Goal: Task Accomplishment & Management: Manage account settings

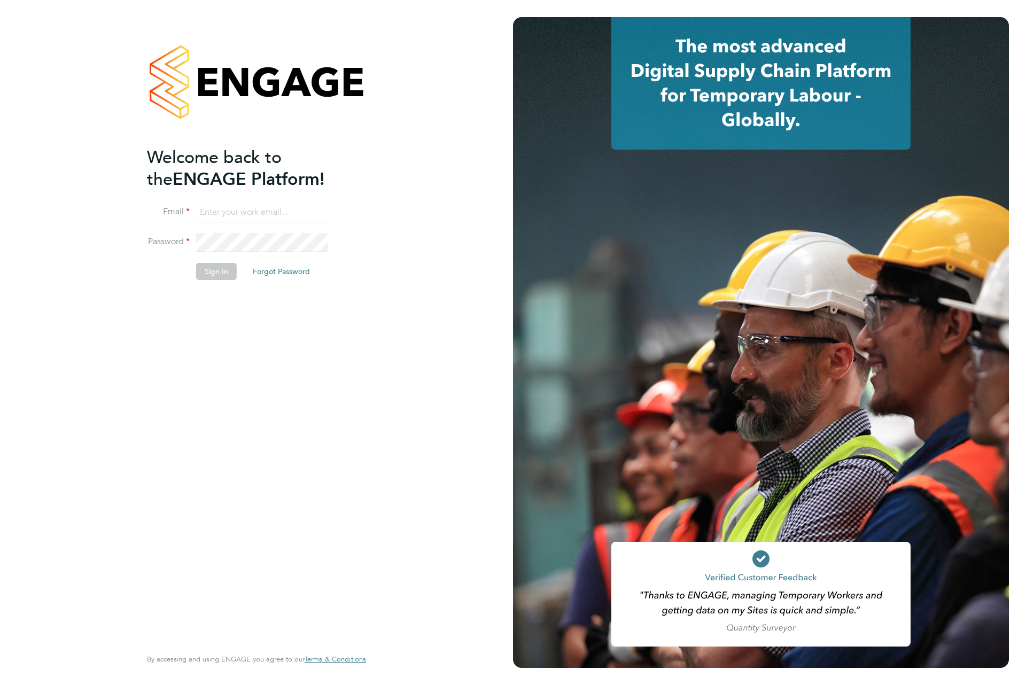
click at [255, 216] on input at bounding box center [262, 212] width 132 height 19
type input "engagemasterlogins@hays.com"
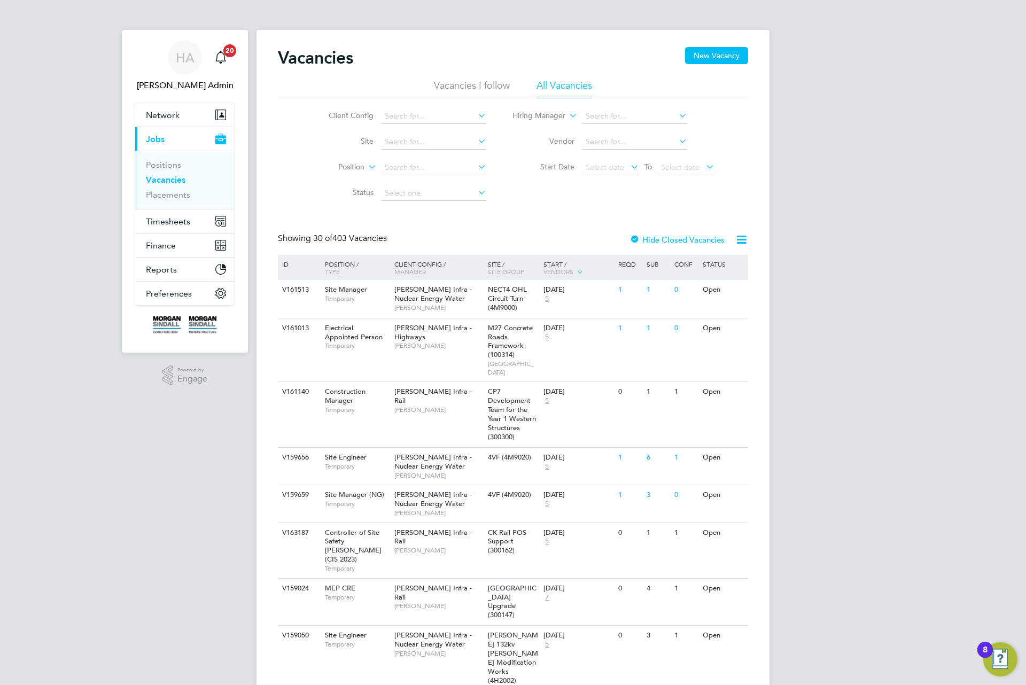
click at [190, 191] on li "Placements" at bounding box center [186, 195] width 80 height 11
click at [183, 196] on link "Placements" at bounding box center [168, 195] width 44 height 10
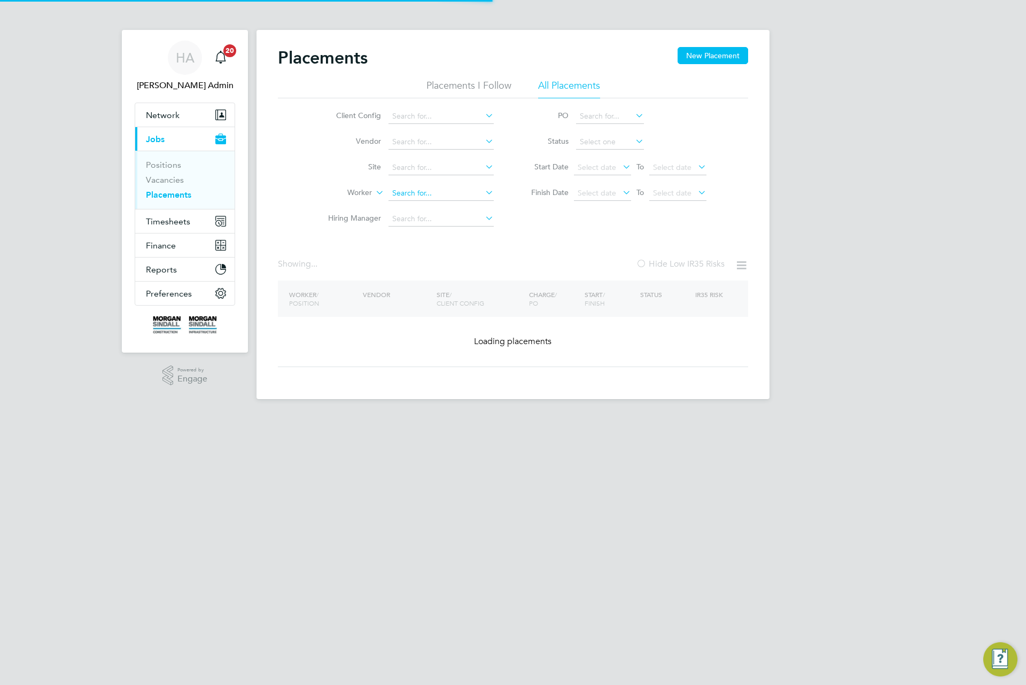
click at [409, 199] on input at bounding box center [440, 193] width 105 height 15
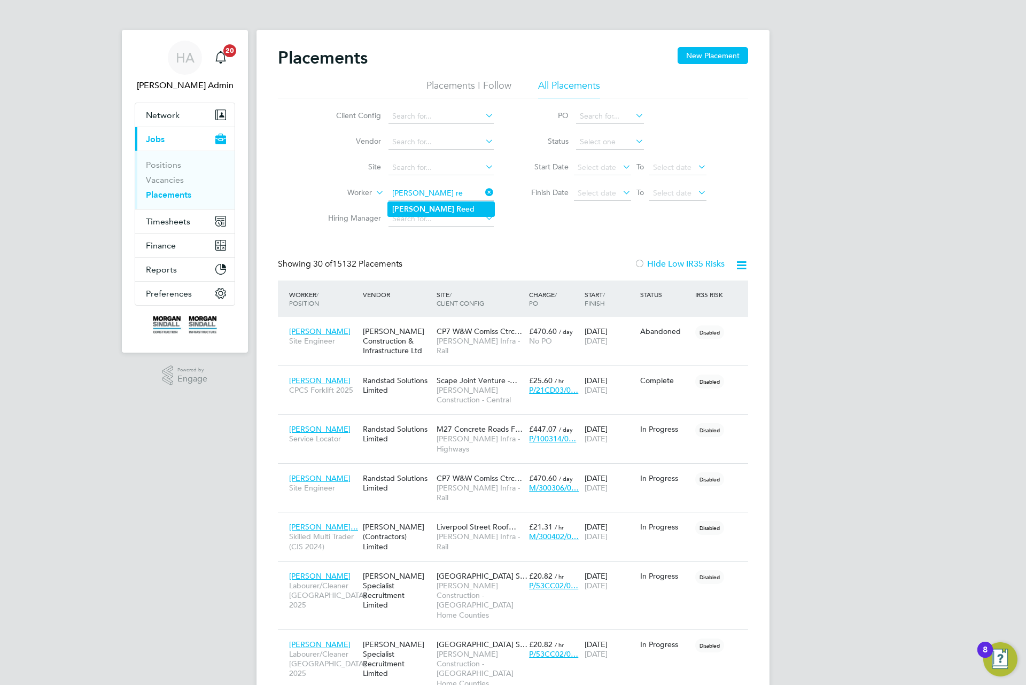
click at [446, 209] on li "Bradley Re ed" at bounding box center [441, 209] width 106 height 14
type input "Bradley Reed"
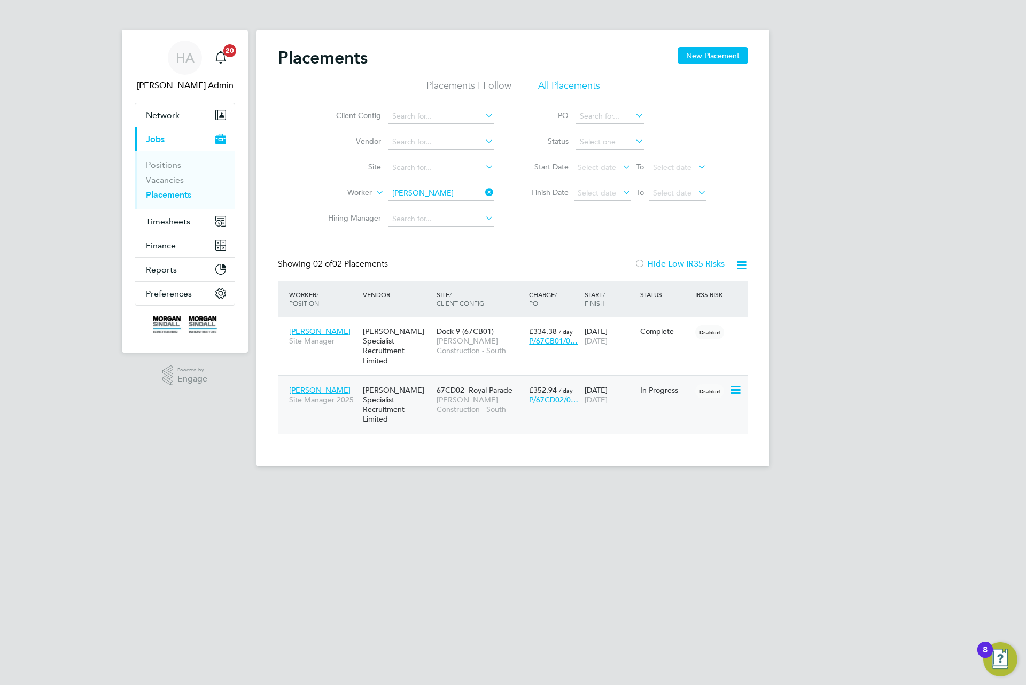
click at [460, 395] on span "[PERSON_NAME] Construction - South" at bounding box center [480, 404] width 87 height 19
click at [194, 225] on button "Timesheets" at bounding box center [184, 221] width 99 height 24
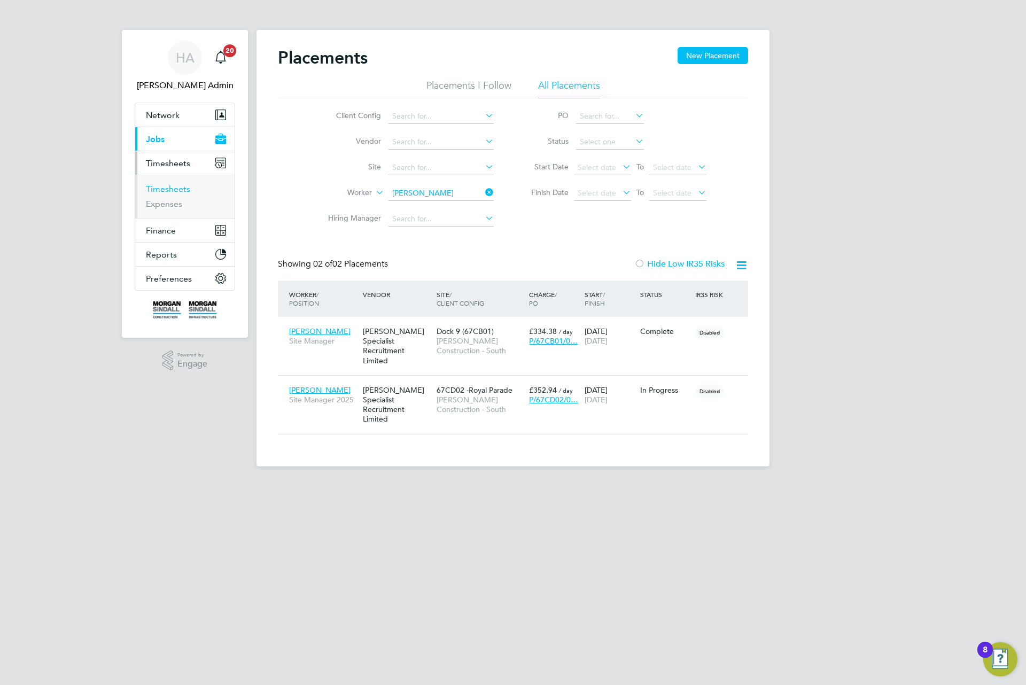
click at [172, 190] on link "Timesheets" at bounding box center [168, 189] width 44 height 10
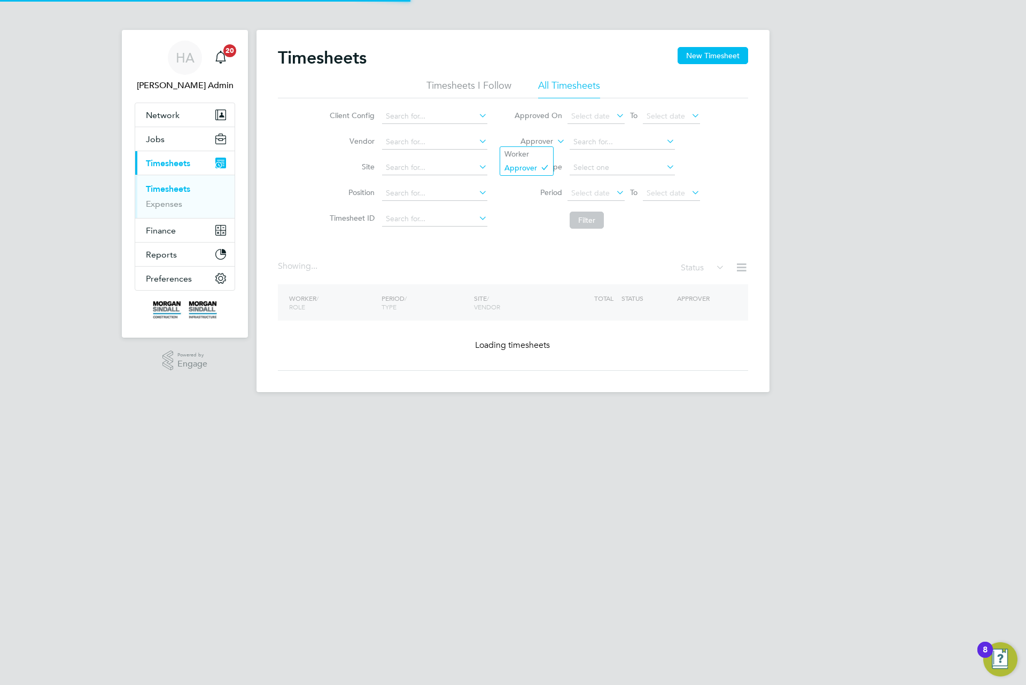
click at [531, 143] on label "Approver" at bounding box center [529, 141] width 48 height 11
click at [531, 148] on li "Worker" at bounding box center [526, 154] width 53 height 14
click at [576, 143] on input at bounding box center [622, 142] width 105 height 15
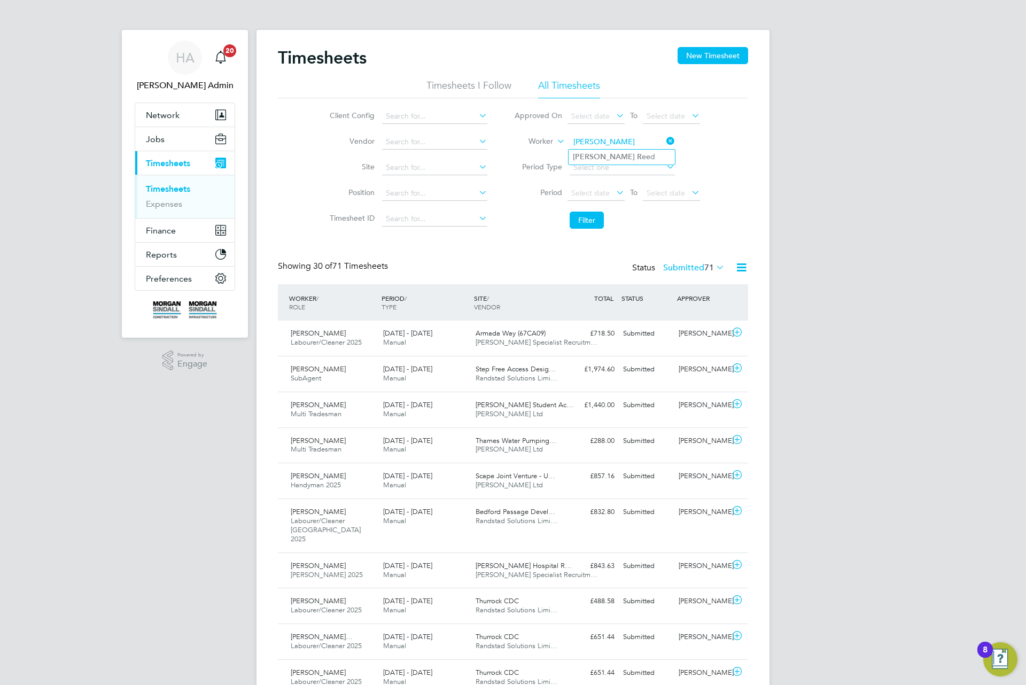
type input "bradley ree"
drag, startPoint x: 598, startPoint y: 149, endPoint x: 606, endPoint y: 164, distance: 17.0
click at [597, 135] on input at bounding box center [622, 142] width 105 height 15
click at [603, 150] on li "Bradley Ree d" at bounding box center [622, 157] width 106 height 14
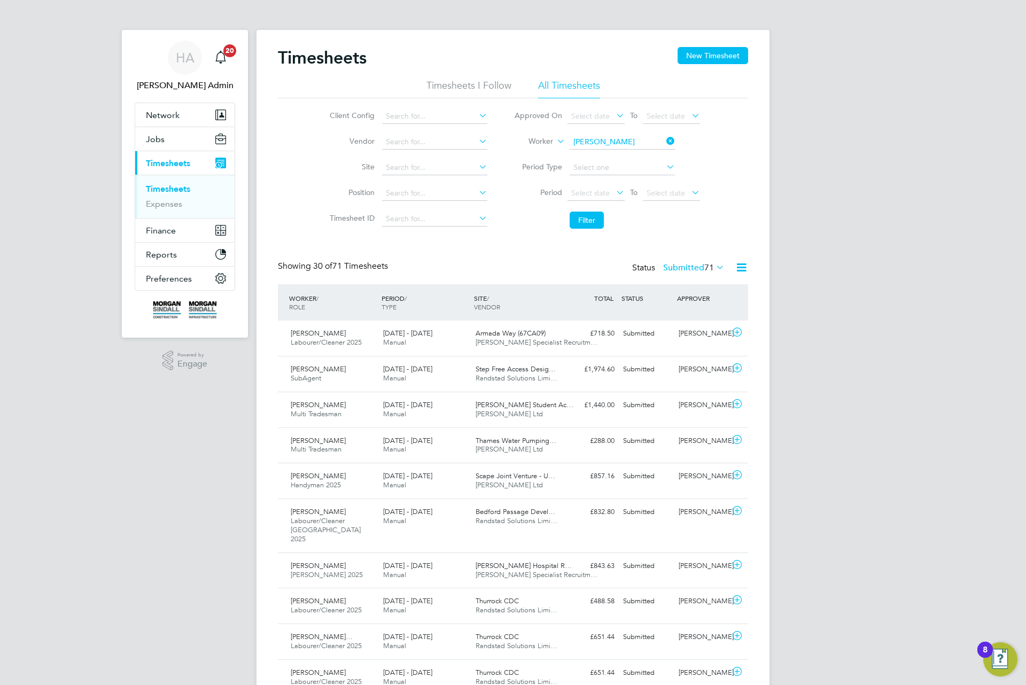
type input "Bradley Reed"
click at [590, 228] on button "Filter" at bounding box center [587, 220] width 34 height 17
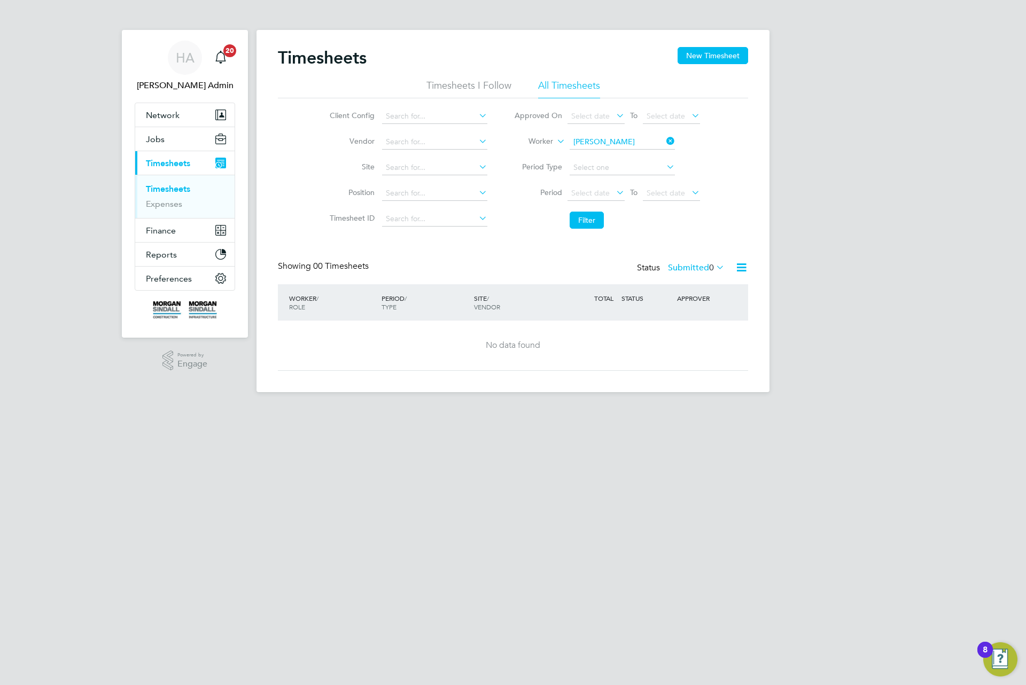
click at [702, 262] on div "Status Submitted 0" at bounding box center [682, 268] width 90 height 15
click at [701, 269] on label "Submitted 0" at bounding box center [696, 267] width 57 height 11
click at [696, 281] on li "All" at bounding box center [689, 287] width 49 height 15
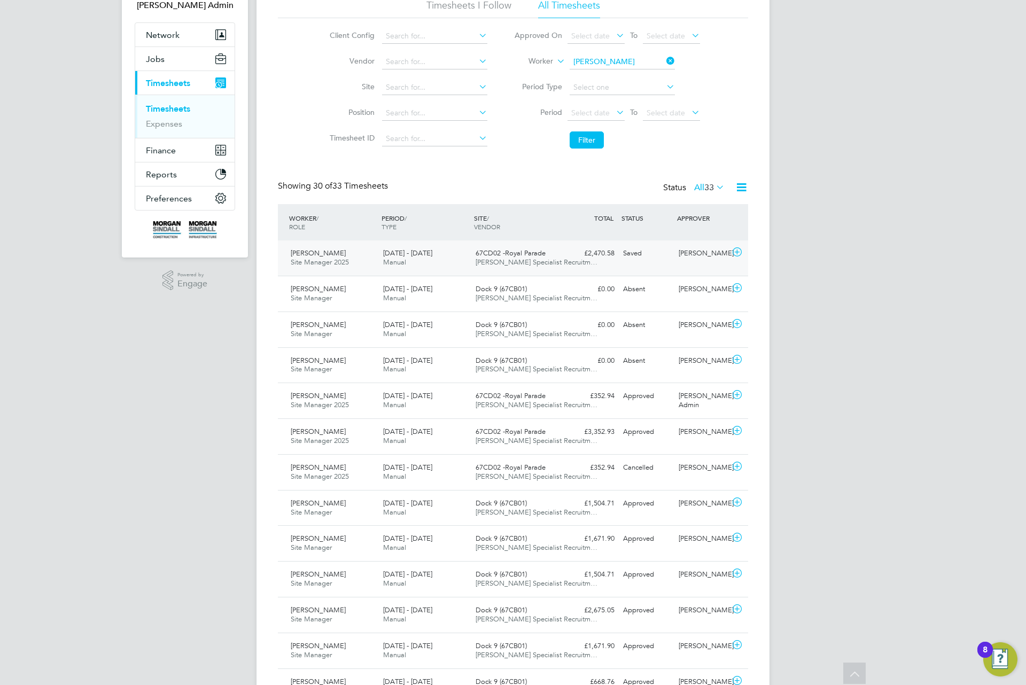
click at [507, 252] on div "67CD02 -Royal Parade Hays Specialist Recruitm…" at bounding box center [517, 258] width 92 height 27
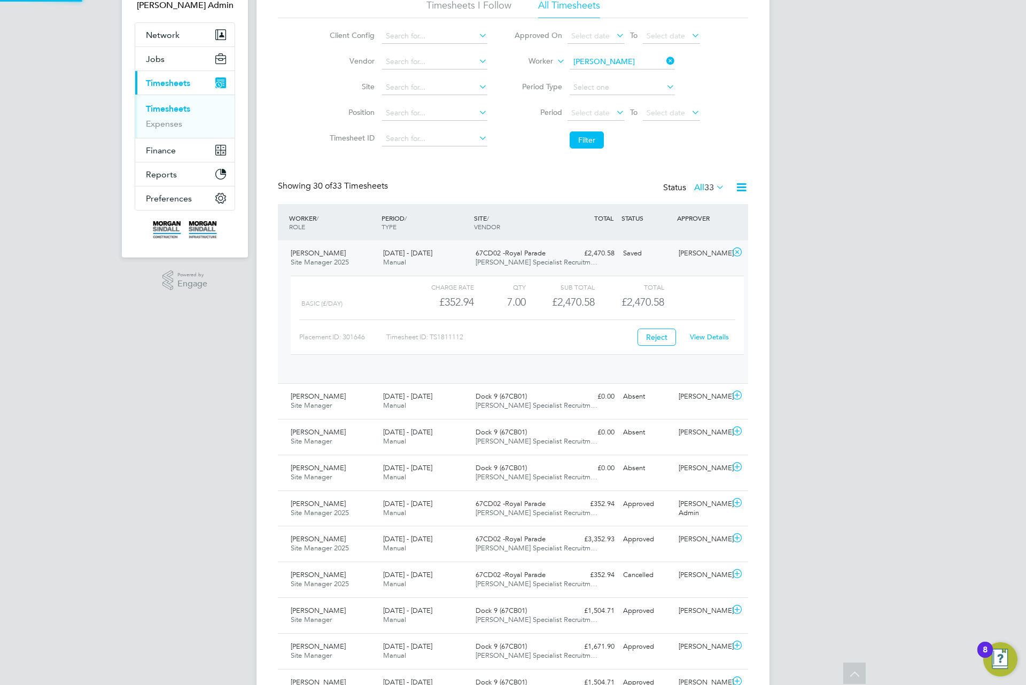
scroll to position [18, 104]
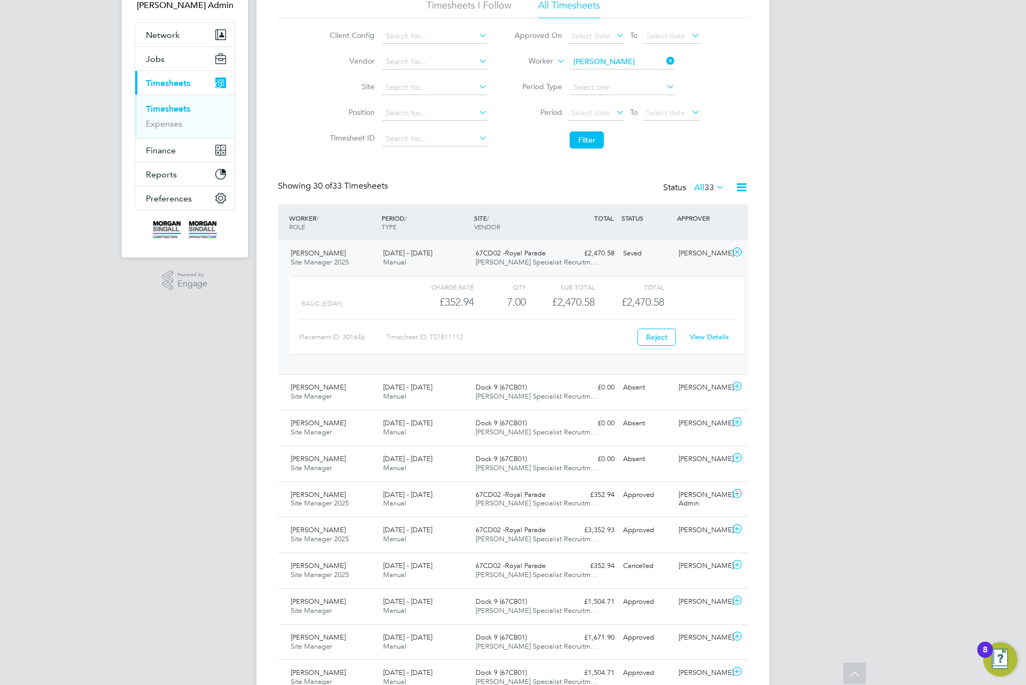
click at [718, 346] on div "View Details" at bounding box center [709, 337] width 52 height 17
click at [718, 340] on link "View Details" at bounding box center [709, 336] width 39 height 9
click at [453, 399] on div "19 - 25 Jul 2025 Manual" at bounding box center [425, 392] width 92 height 27
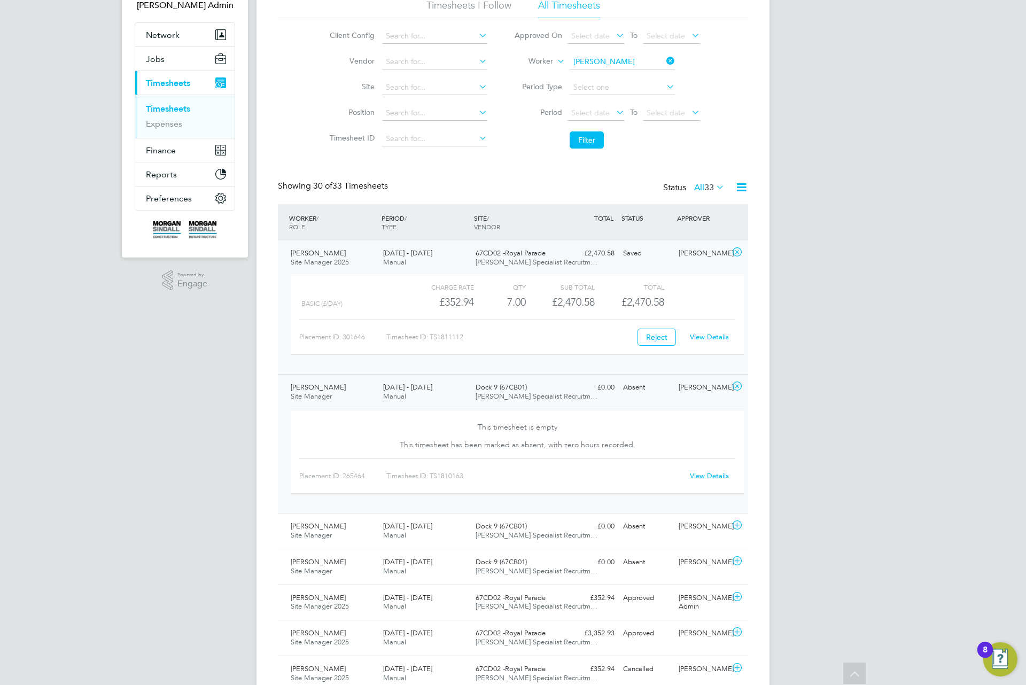
click at [585, 385] on div "£0.00 Absent" at bounding box center [591, 388] width 56 height 18
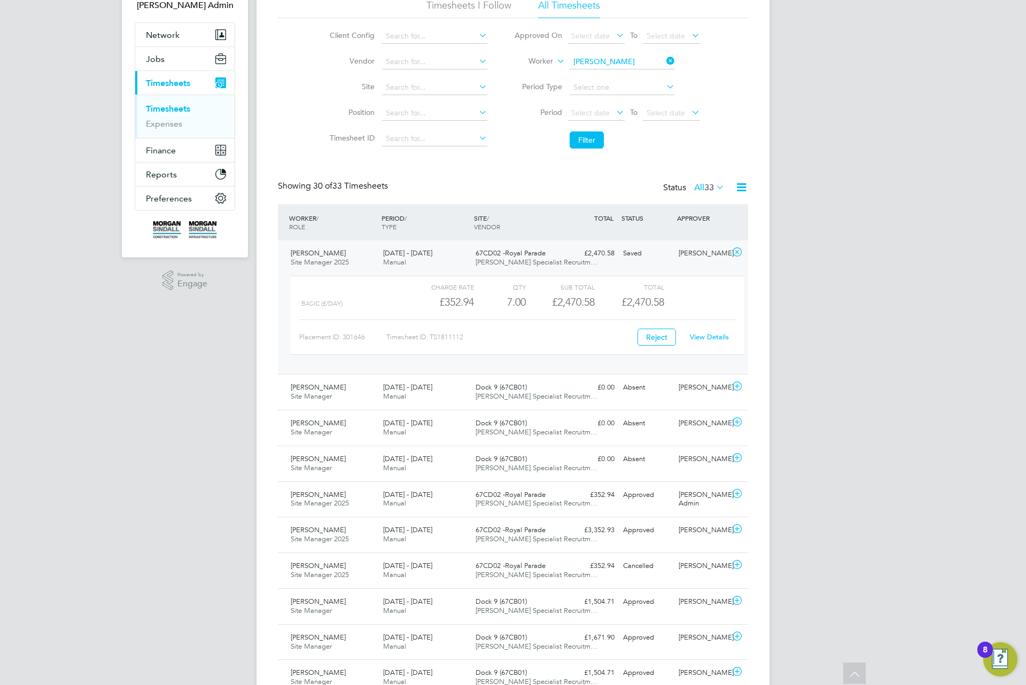
click at [595, 260] on div "£2,470.58 Saved" at bounding box center [591, 254] width 56 height 18
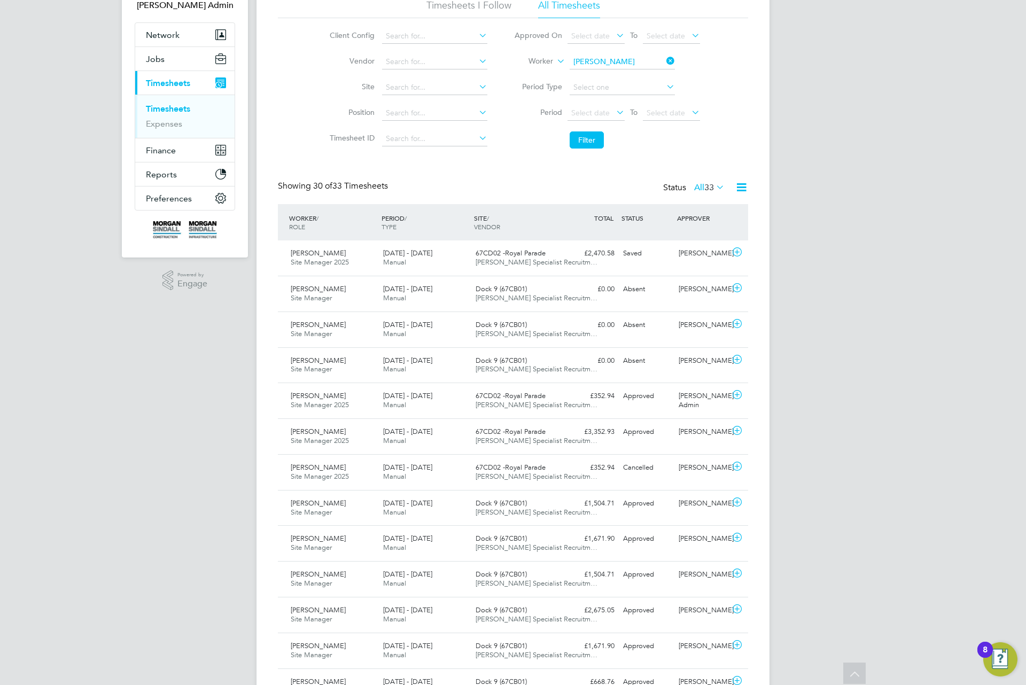
click at [704, 191] on span "33" at bounding box center [709, 187] width 10 height 11
click at [694, 191] on label "All 33" at bounding box center [709, 187] width 30 height 11
click at [707, 309] on li "Cancelled" at bounding box center [703, 307] width 49 height 15
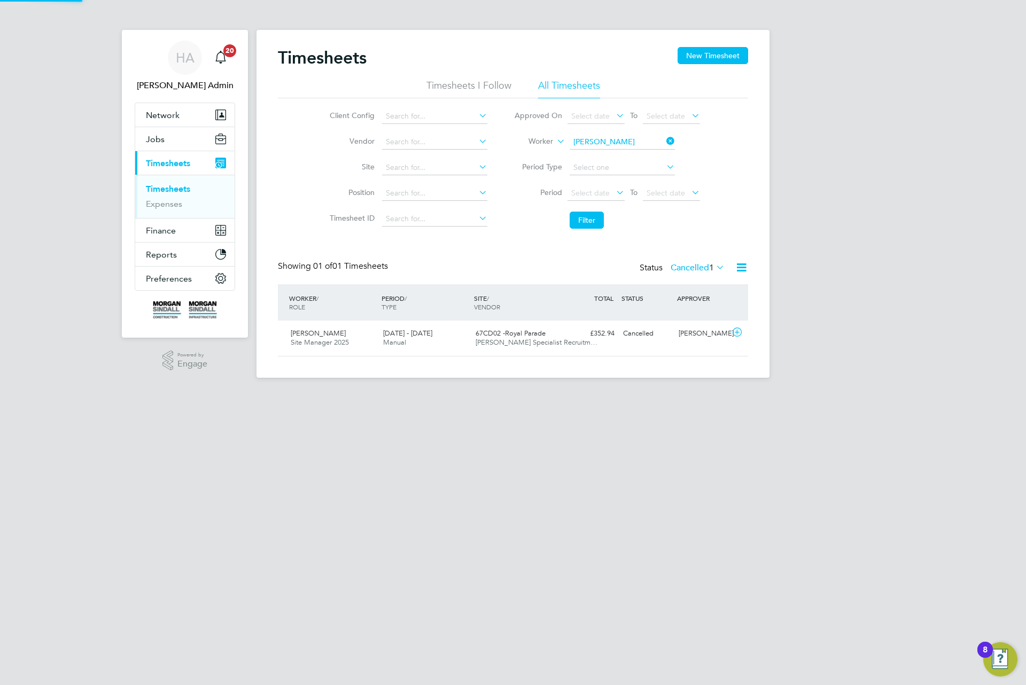
scroll to position [27, 93]
click at [702, 271] on label "Cancelled 1" at bounding box center [698, 267] width 54 height 11
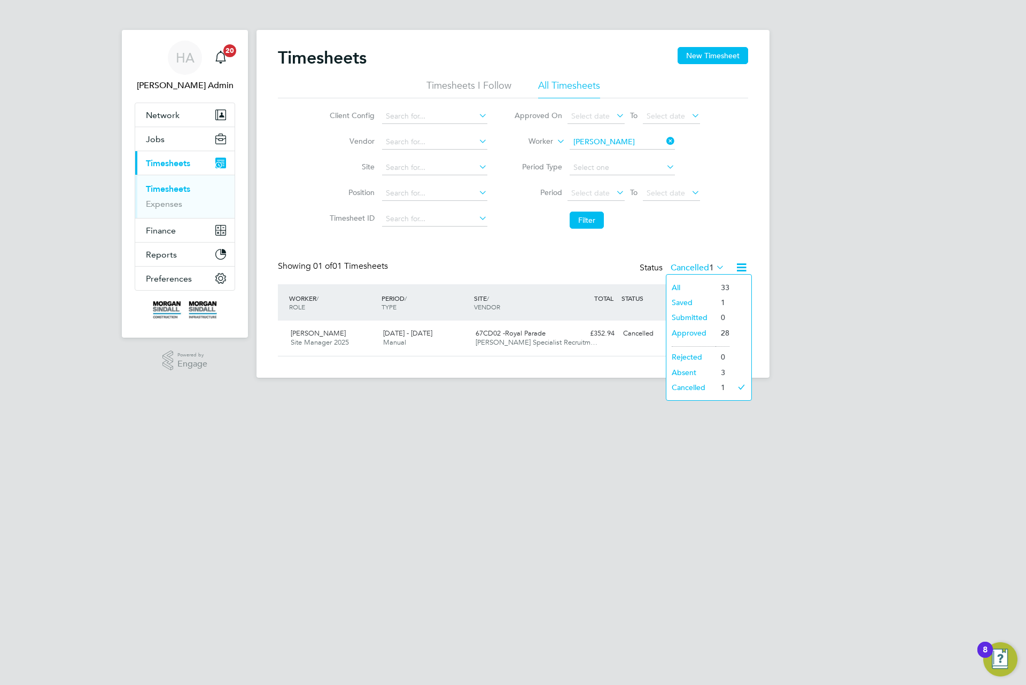
click at [699, 370] on li "Absent" at bounding box center [690, 372] width 49 height 15
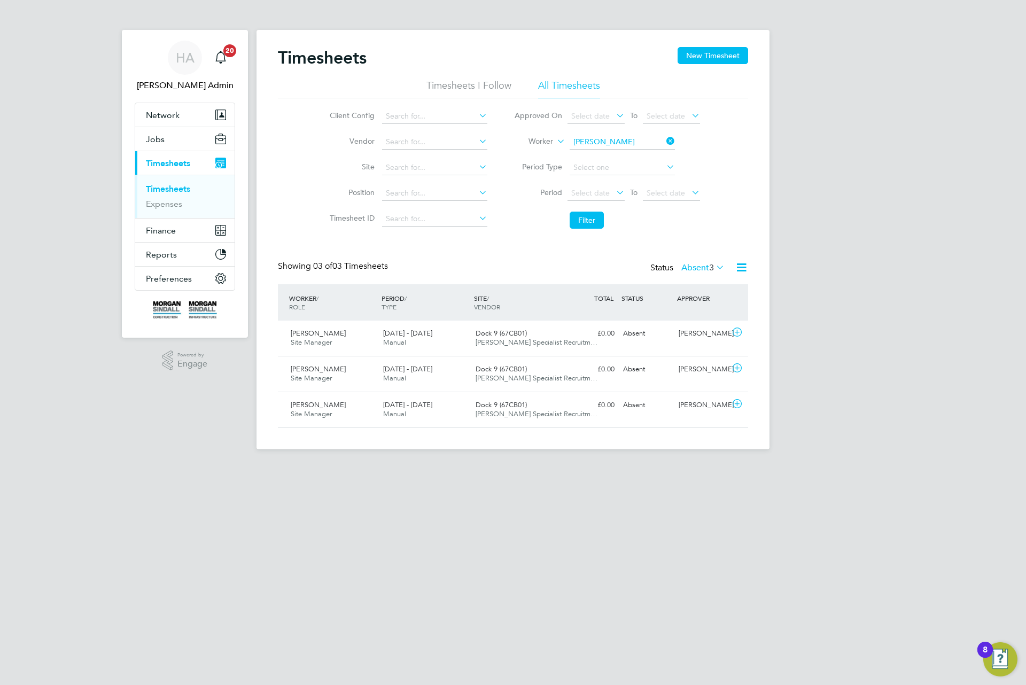
click at [714, 265] on icon at bounding box center [714, 267] width 0 height 15
click at [714, 304] on li "Saved" at bounding box center [696, 302] width 49 height 15
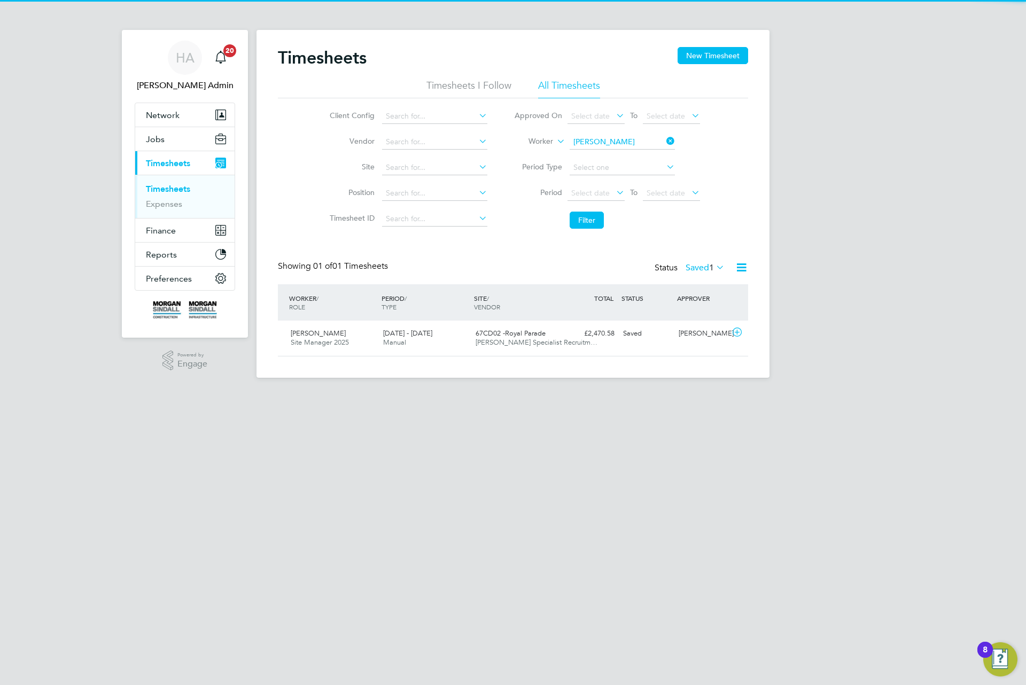
click at [699, 265] on label "Saved 1" at bounding box center [705, 267] width 39 height 11
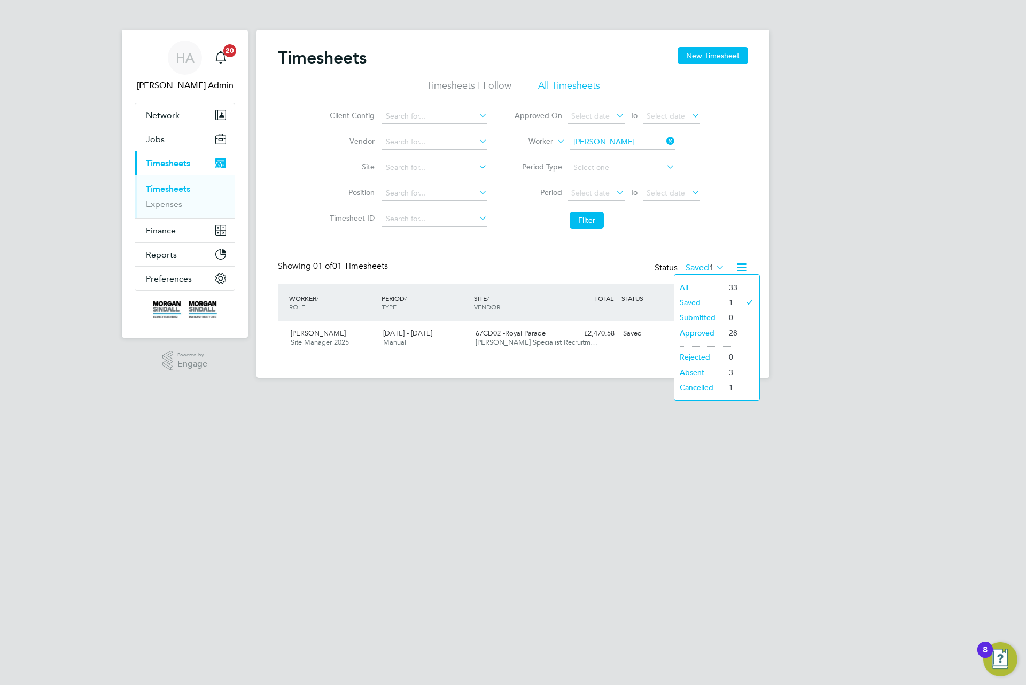
click at [694, 285] on li "All" at bounding box center [698, 287] width 49 height 15
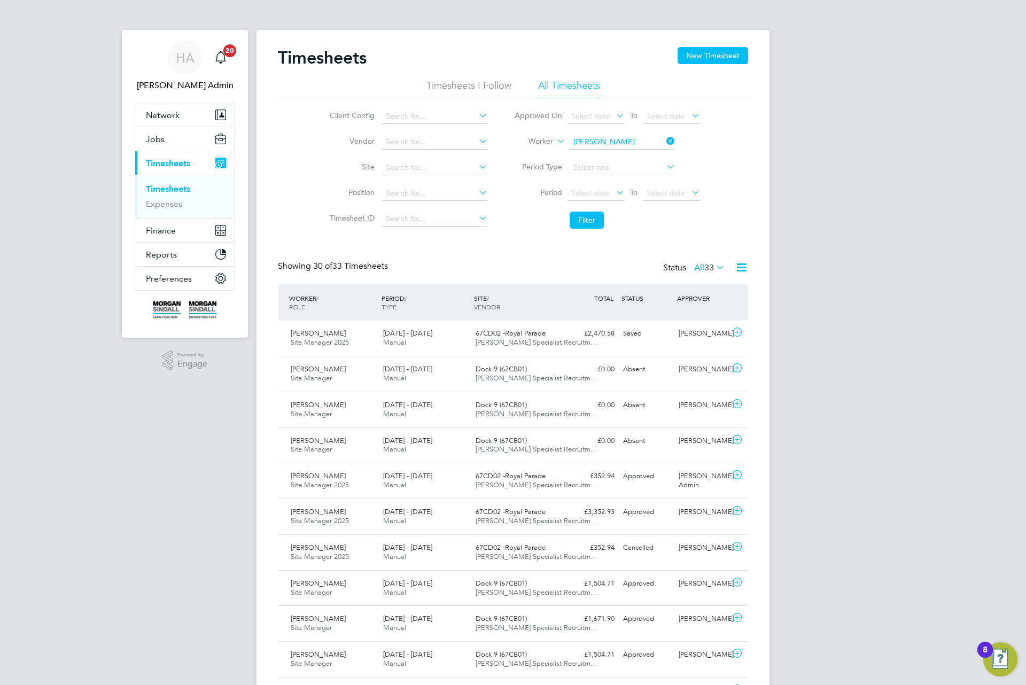
drag, startPoint x: 691, startPoint y: 287, endPoint x: 691, endPoint y: 293, distance: 5.9
click at [479, 514] on span "67CD02 -Royal Parade" at bounding box center [511, 511] width 70 height 9
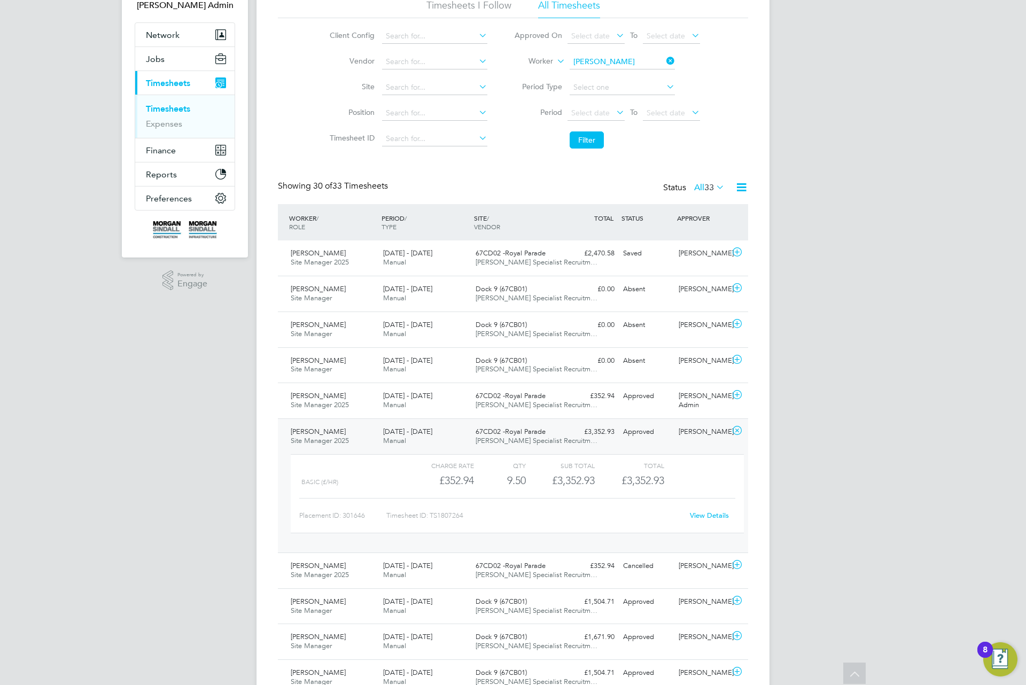
click at [712, 511] on div "View Details" at bounding box center [709, 515] width 52 height 17
click at [710, 514] on link "View Details" at bounding box center [709, 515] width 39 height 9
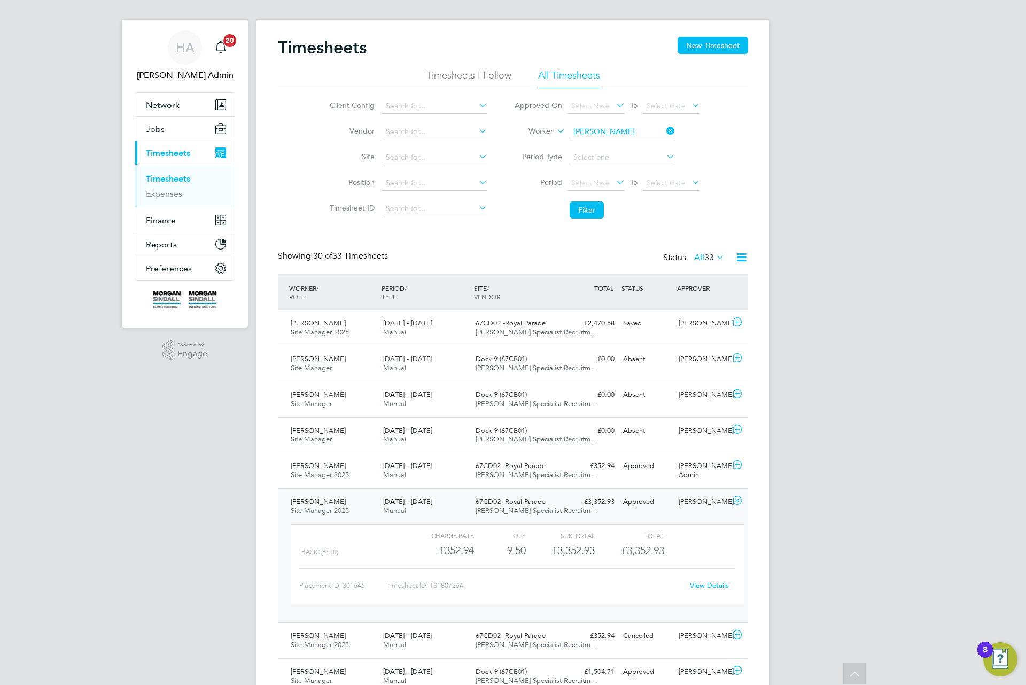
scroll to position [0, 0]
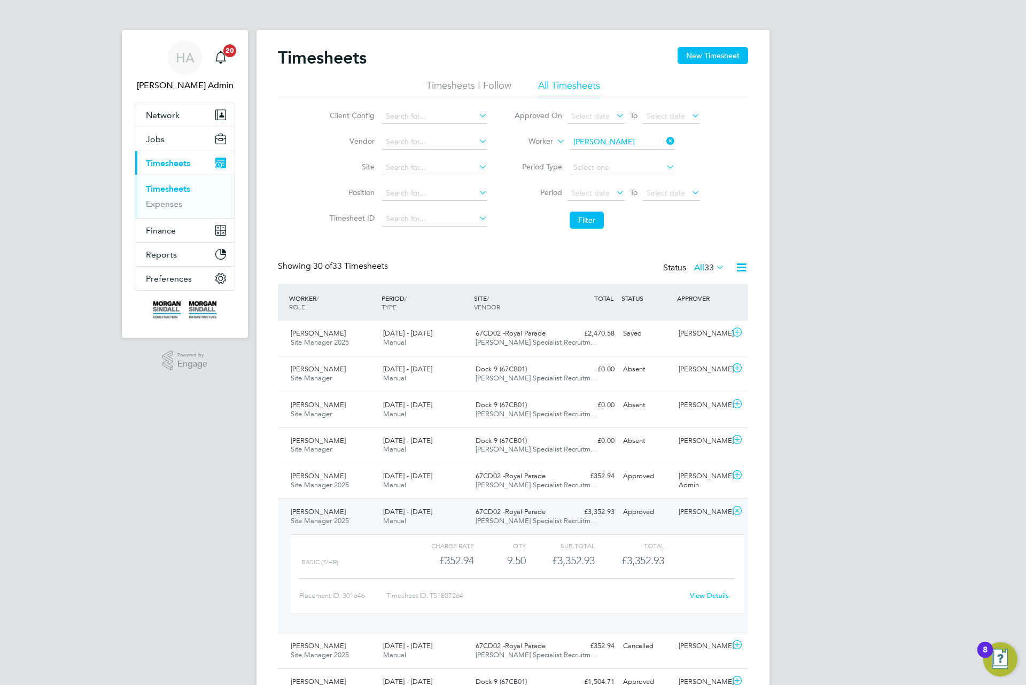
click at [556, 523] on span "Hays Specialist Recruitm…" at bounding box center [537, 520] width 122 height 9
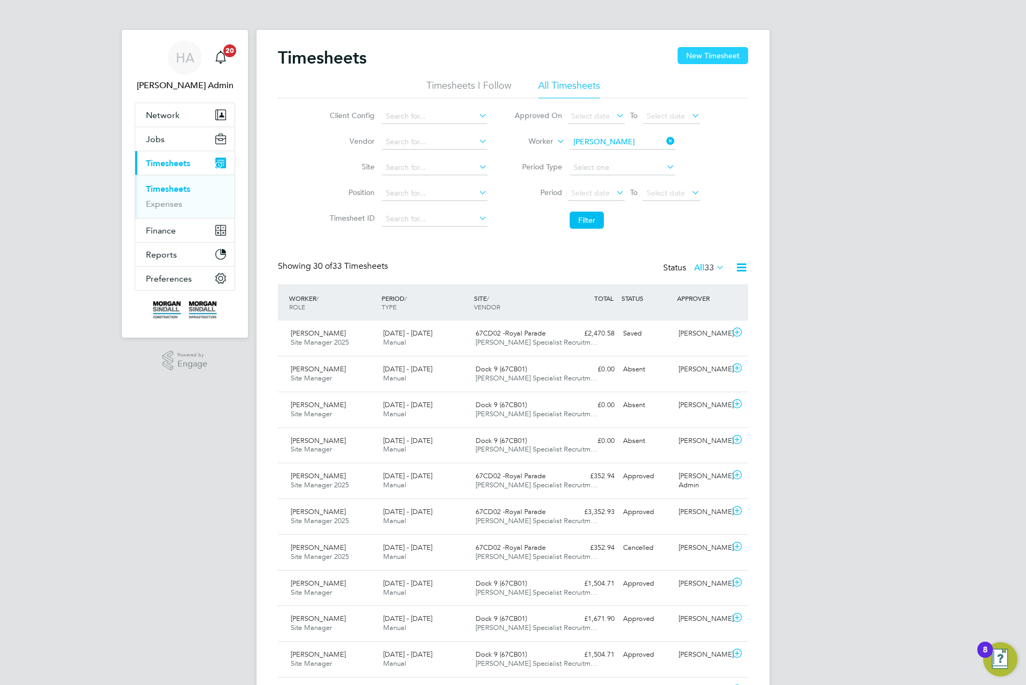
click at [699, 55] on button "New Timesheet" at bounding box center [713, 55] width 71 height 17
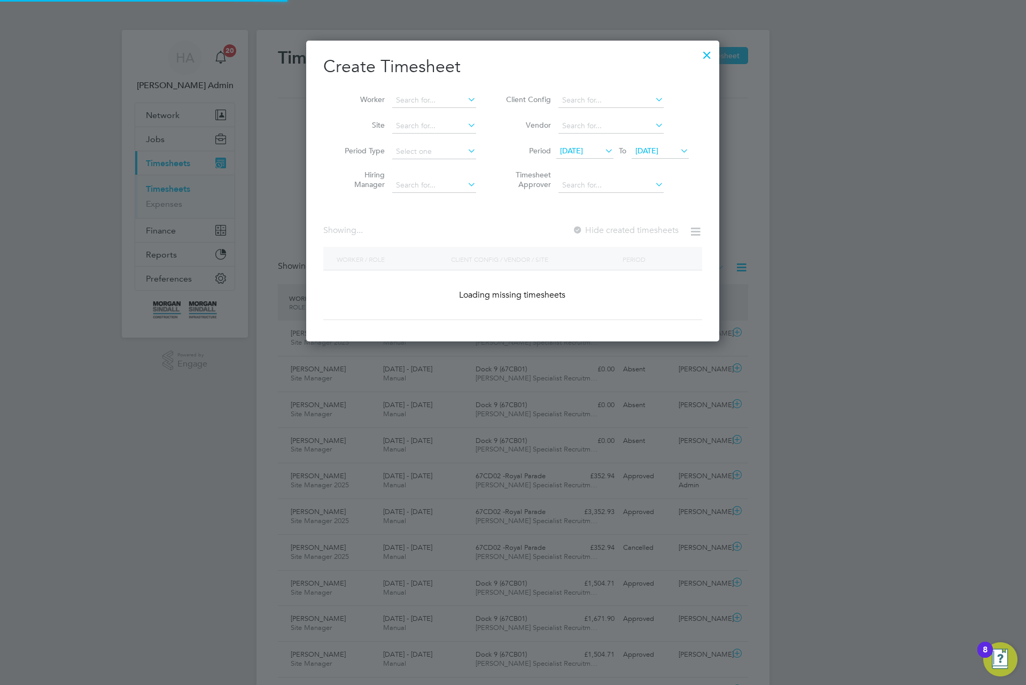
scroll to position [303, 414]
click at [465, 104] on icon at bounding box center [465, 99] width 0 height 15
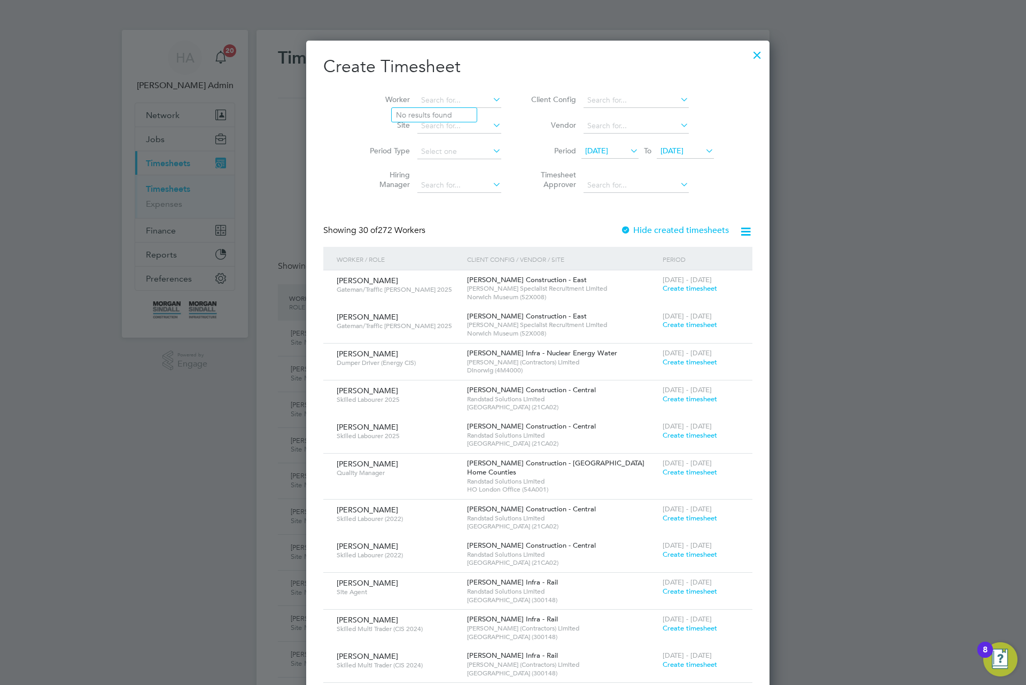
scroll to position [1993, 414]
click at [438, 108] on li "Bradley Ree d" at bounding box center [437, 115] width 91 height 14
type input "Bradley Reed"
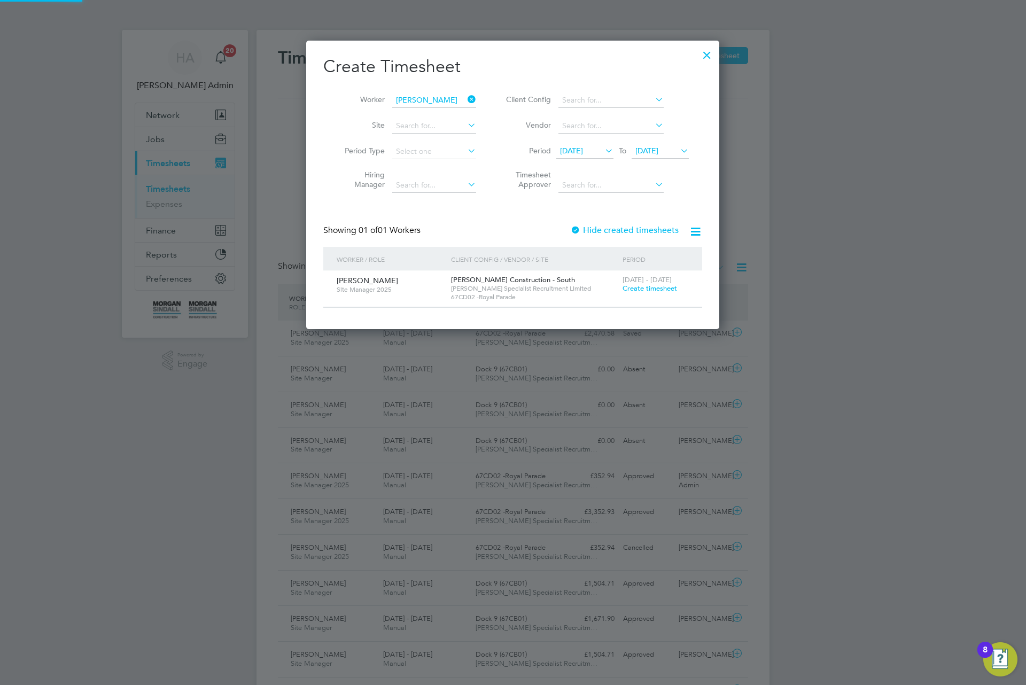
scroll to position [290, 414]
click at [637, 293] on div "23 - 29 Aug 2025 Create timesheet" at bounding box center [656, 284] width 72 height 29
click at [662, 290] on span "Create timesheet" at bounding box center [650, 288] width 55 height 9
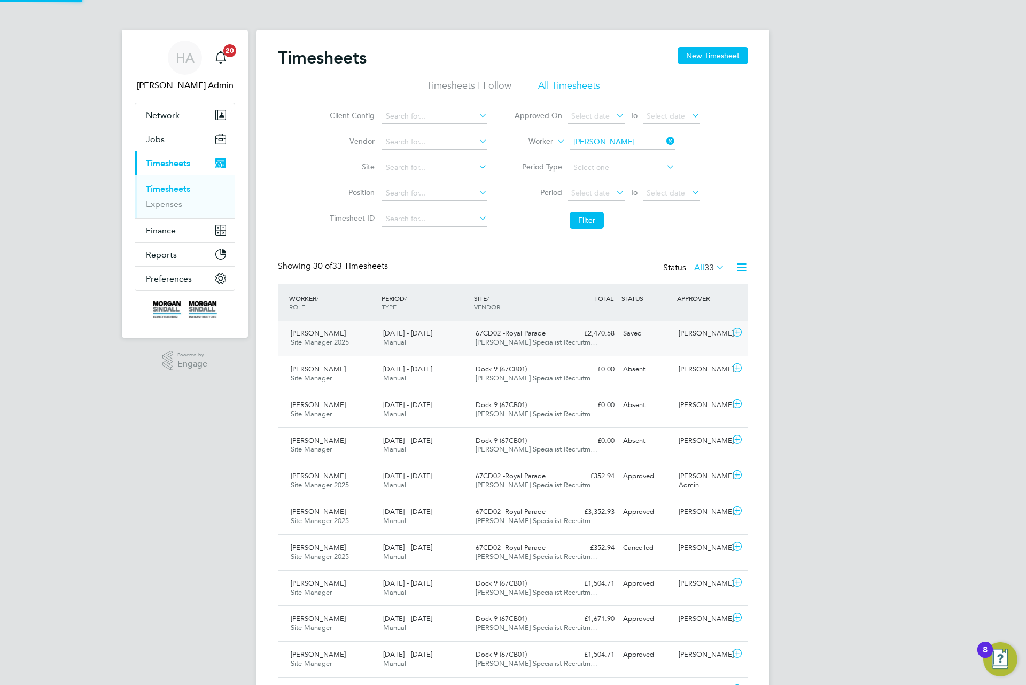
scroll to position [27, 93]
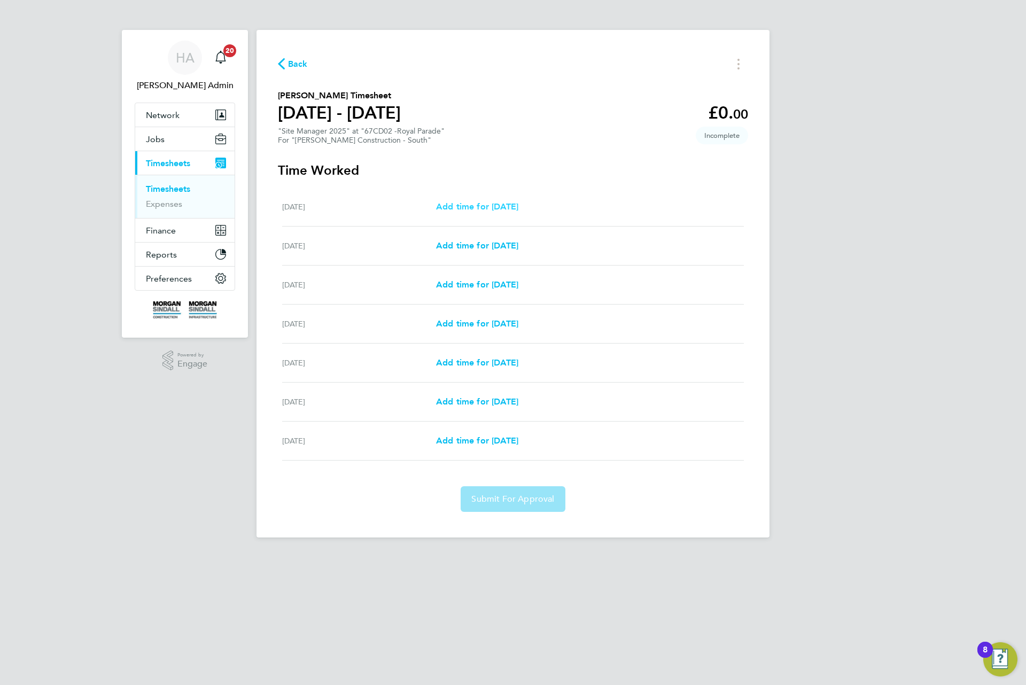
click at [499, 202] on span "Add time for Sat 23 Aug" at bounding box center [477, 206] width 82 height 10
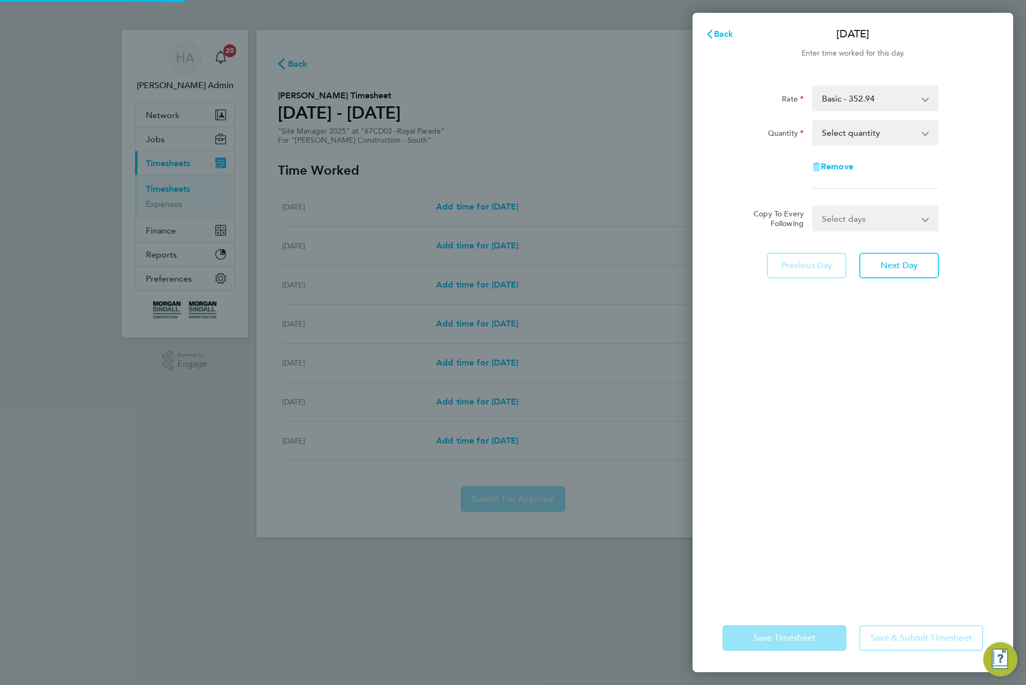
click at [841, 122] on select "Select quantity 0.5 1" at bounding box center [868, 133] width 111 height 24
select select "1"
click at [813, 121] on select "Select quantity 0.5 1" at bounding box center [868, 133] width 111 height 24
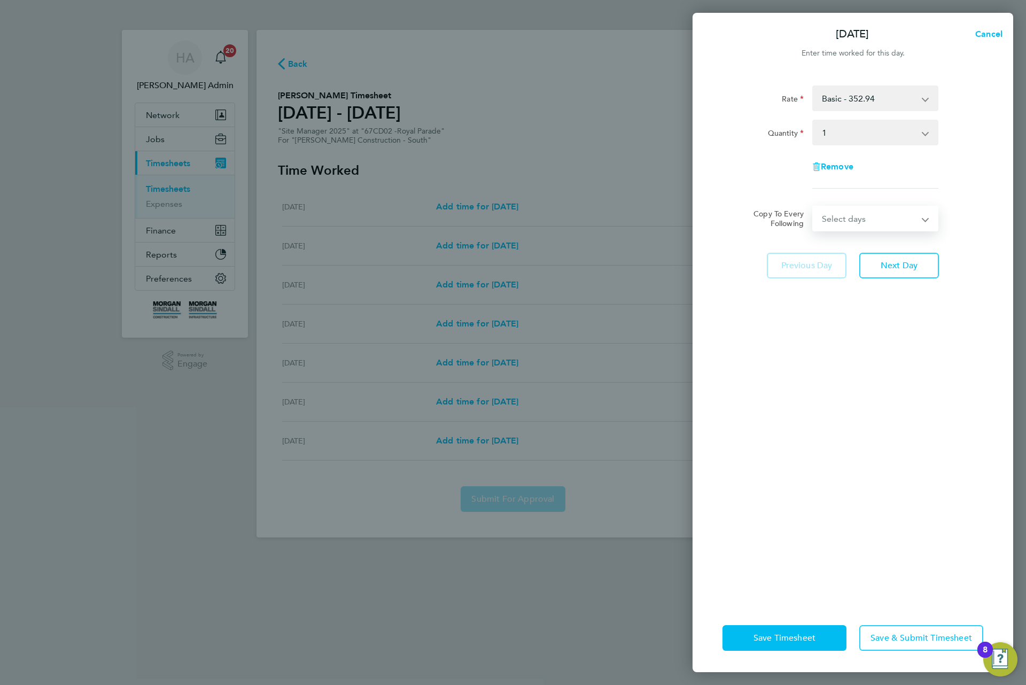
drag, startPoint x: 866, startPoint y: 211, endPoint x: 859, endPoint y: 228, distance: 18.8
click at [866, 211] on select "Select days Day Weekday (Mon-Fri) Monday Tuesday Wednesday Thursday Friday Sund…" at bounding box center [869, 219] width 112 height 24
select select "DAY"
click at [813, 207] on select "Select days Day Weekday (Mon-Fri) Monday Tuesday Wednesday Thursday Friday Sund…" at bounding box center [869, 219] width 112 height 24
select select "2025-08-29"
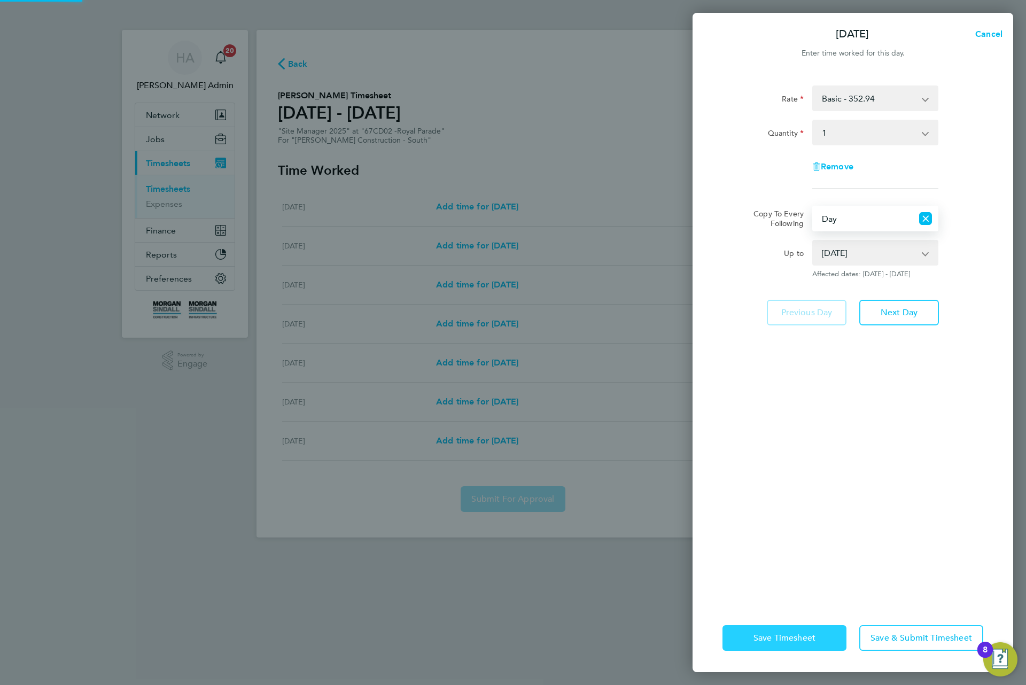
click at [766, 643] on span "Save Timesheet" at bounding box center [784, 638] width 62 height 11
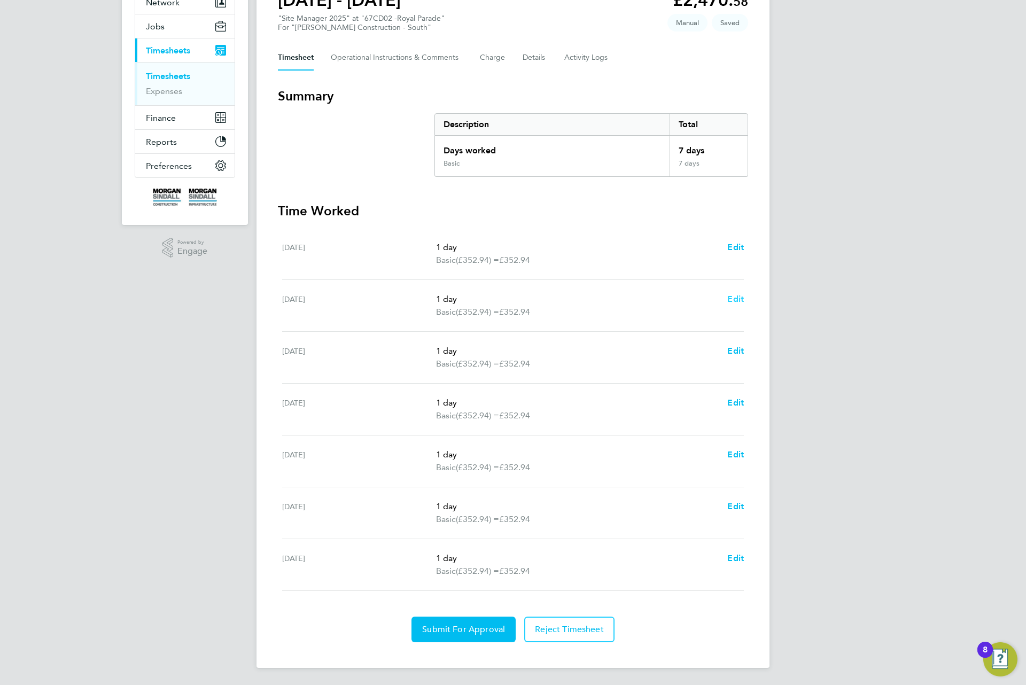
click at [737, 295] on span "Edit" at bounding box center [735, 299] width 17 height 10
select select "1"
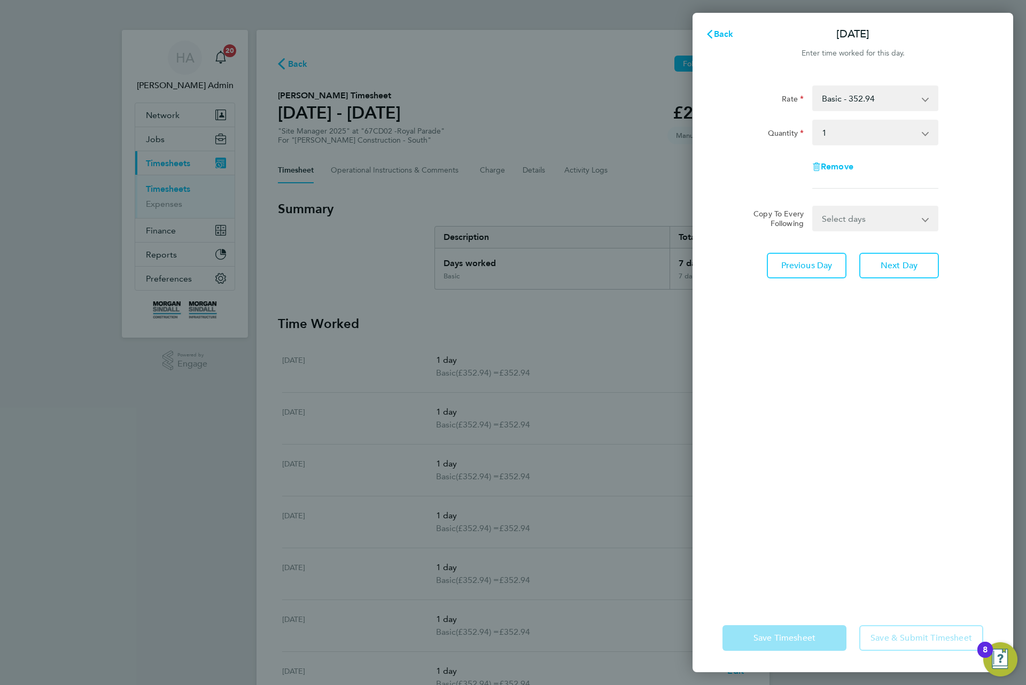
click at [850, 143] on select "Select quantity 0.5 1" at bounding box center [868, 133] width 111 height 24
click at [848, 139] on select "Select quantity 0.5 1" at bounding box center [868, 133] width 111 height 24
drag, startPoint x: 486, startPoint y: 216, endPoint x: 485, endPoint y: 260, distance: 43.8
click at [488, 218] on div "Back Sun 24 Aug Enter time worked for this day. Rate Basic - 352.94 Quantity Se…" at bounding box center [513, 342] width 1026 height 685
click at [425, 276] on div "Back Sun 24 Aug Enter time worked for this day. Rate Basic - 352.94 Quantity Se…" at bounding box center [513, 342] width 1026 height 685
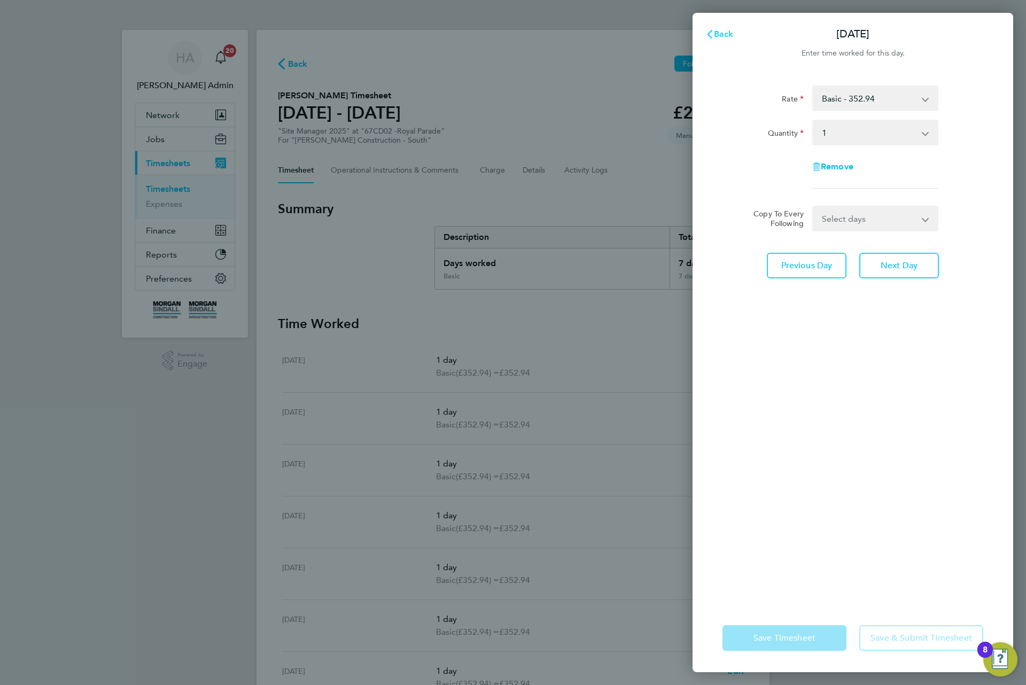
drag, startPoint x: 712, startPoint y: 34, endPoint x: 695, endPoint y: 37, distance: 17.8
click at [714, 32] on span "Back" at bounding box center [719, 34] width 28 height 9
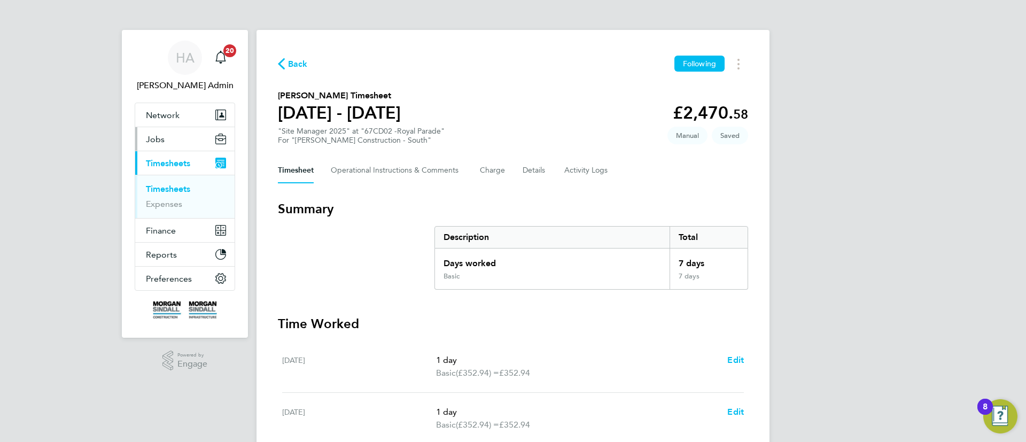
click at [168, 144] on button "Jobs" at bounding box center [184, 139] width 99 height 24
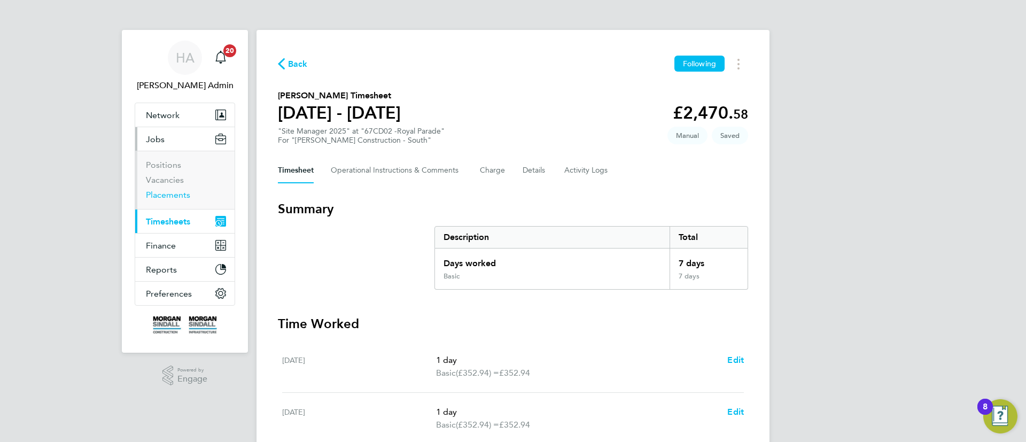
click at [178, 194] on link "Placements" at bounding box center [168, 195] width 44 height 10
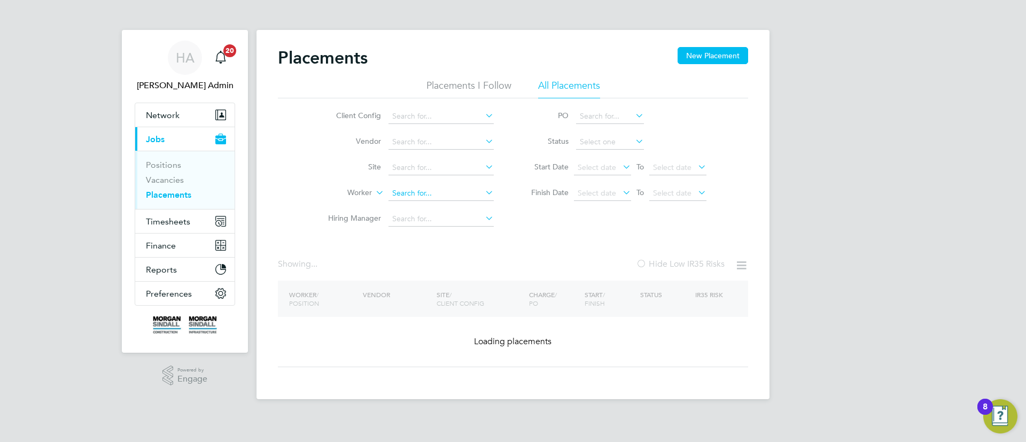
click at [411, 190] on input at bounding box center [440, 193] width 105 height 15
click at [413, 189] on input at bounding box center [440, 193] width 105 height 15
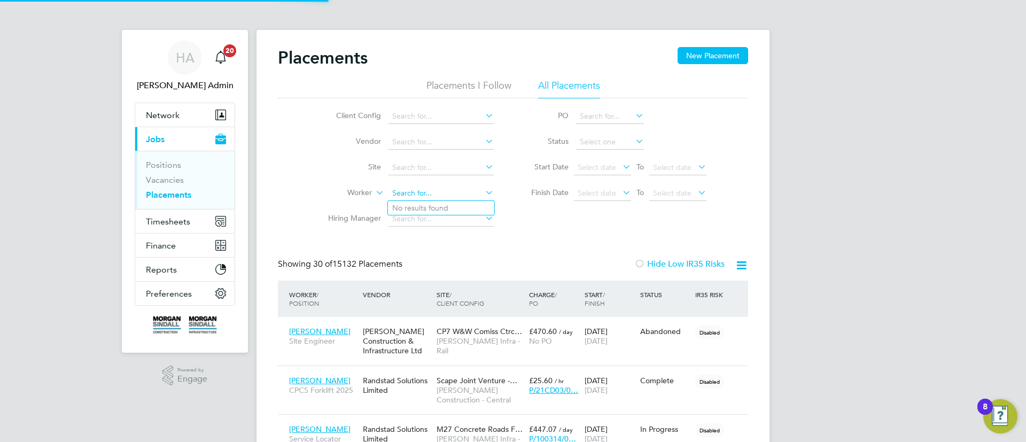
scroll to position [10, 50]
click at [445, 208] on li "Luke Wi gley" at bounding box center [441, 208] width 106 height 14
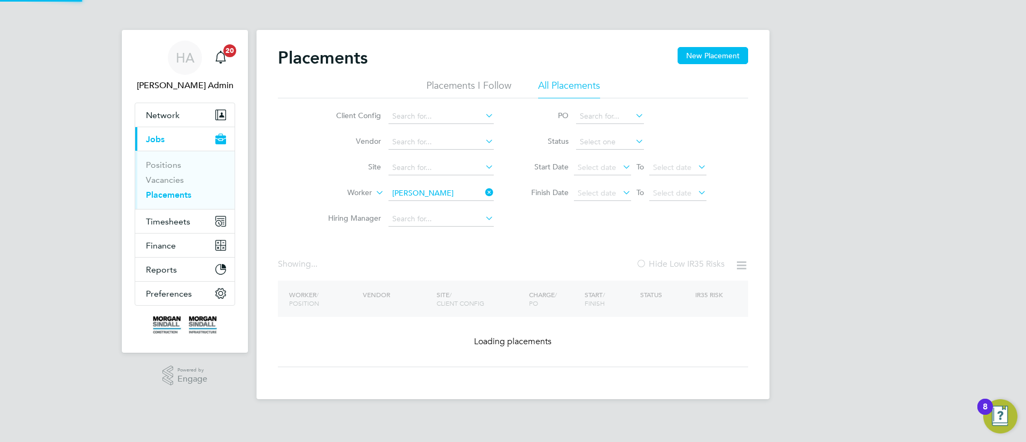
type input "[PERSON_NAME]"
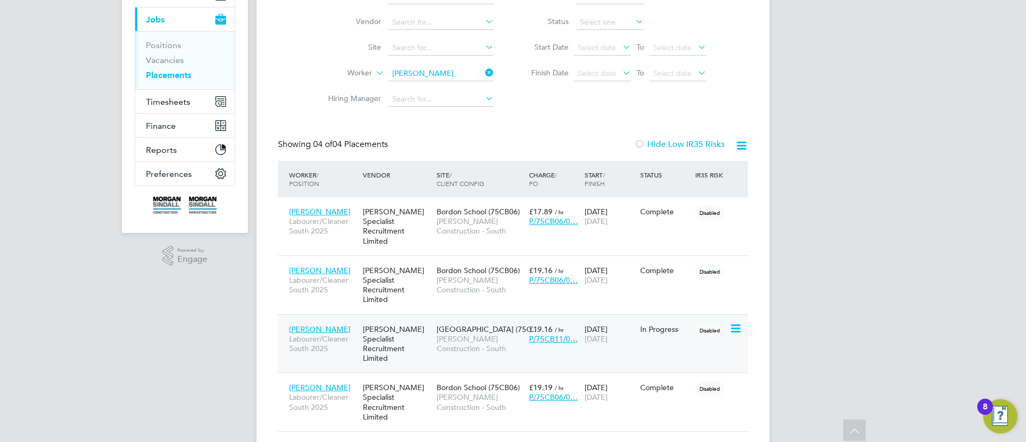
click at [485, 324] on span "Oakmoor School (75C…" at bounding box center [488, 329] width 103 height 10
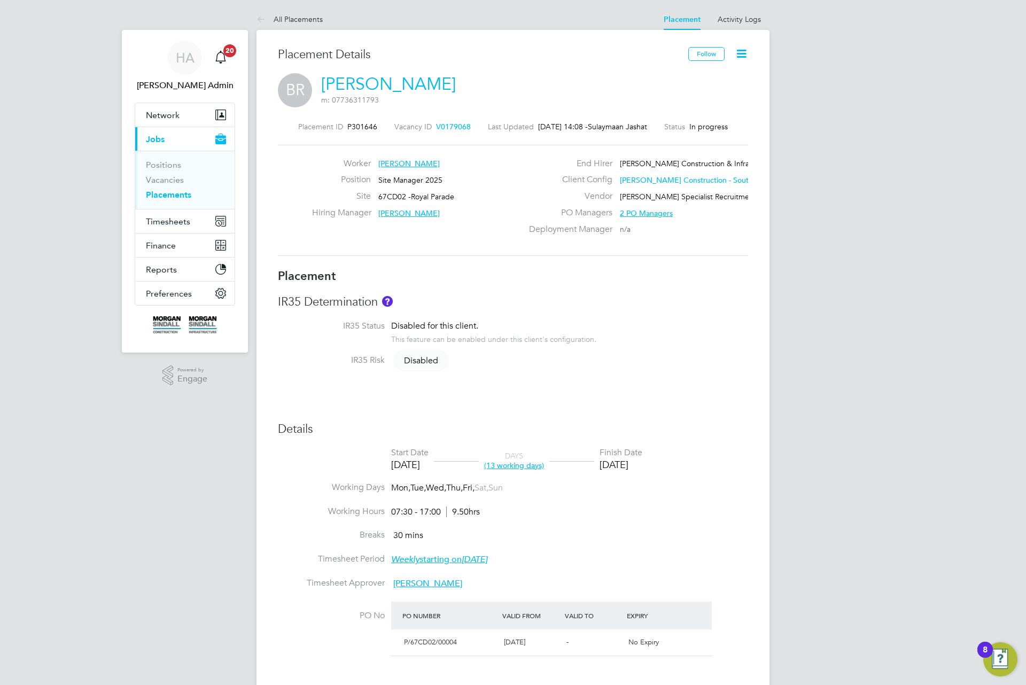
click at [749, 32] on div "Placement Details Follow BR Bradley Reed m: 07736311793 Placement ID P301646 Va…" at bounding box center [512, 542] width 513 height 1024
click at [752, 20] on link "Activity Logs" at bounding box center [739, 19] width 43 height 10
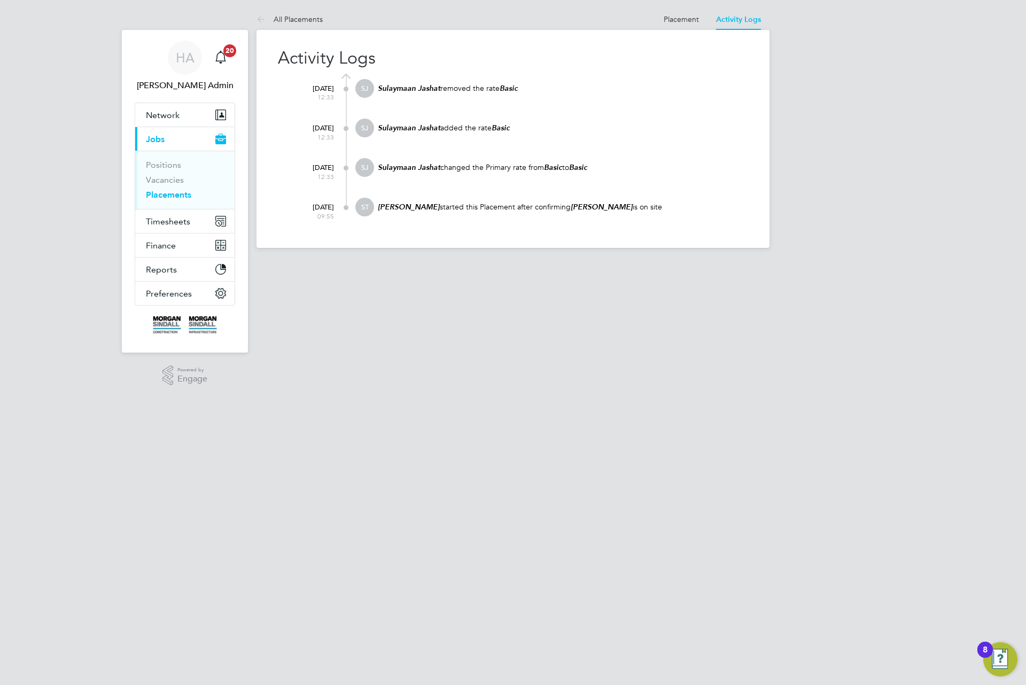
drag, startPoint x: 446, startPoint y: 83, endPoint x: 492, endPoint y: 126, distance: 62.4
click at [492, 126] on div "26 Aug 2025 12:33 SJ Sulaymaan Jashat removed the rate Basic 26 Aug 2025 12:33 …" at bounding box center [519, 150] width 457 height 153
click at [497, 128] on em "Basic" at bounding box center [501, 127] width 18 height 9
click at [680, 27] on li "Placement" at bounding box center [681, 19] width 35 height 21
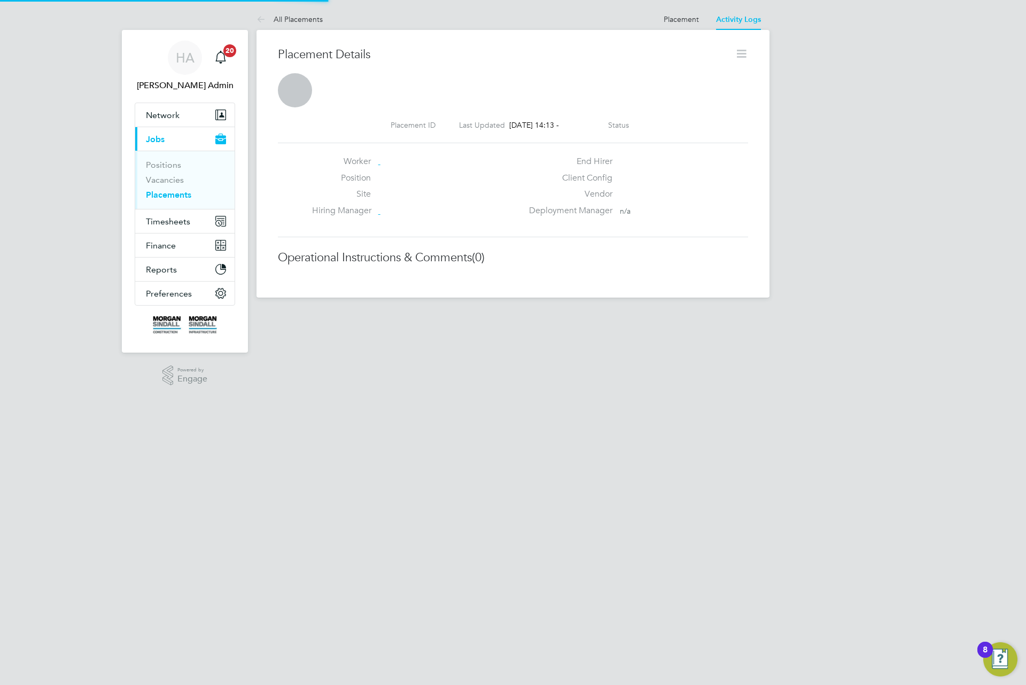
scroll to position [17, 212]
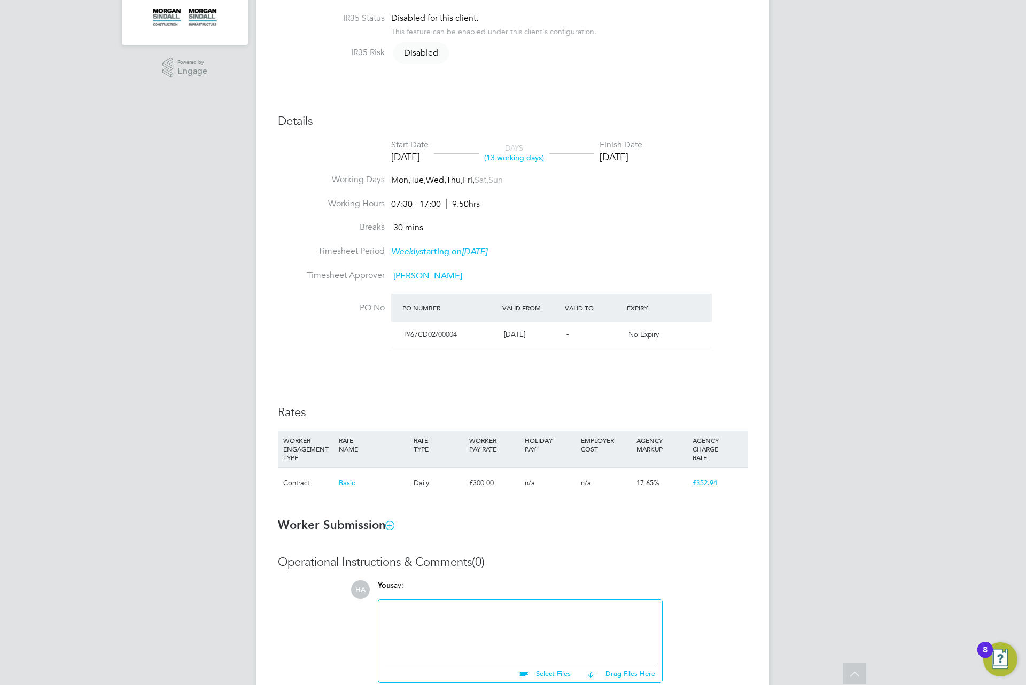
click at [556, 385] on div "Details Start Date 22 Aug 2025 DAYS (13 working days) Finish Date 09 Sep 2025 W…" at bounding box center [513, 311] width 470 height 395
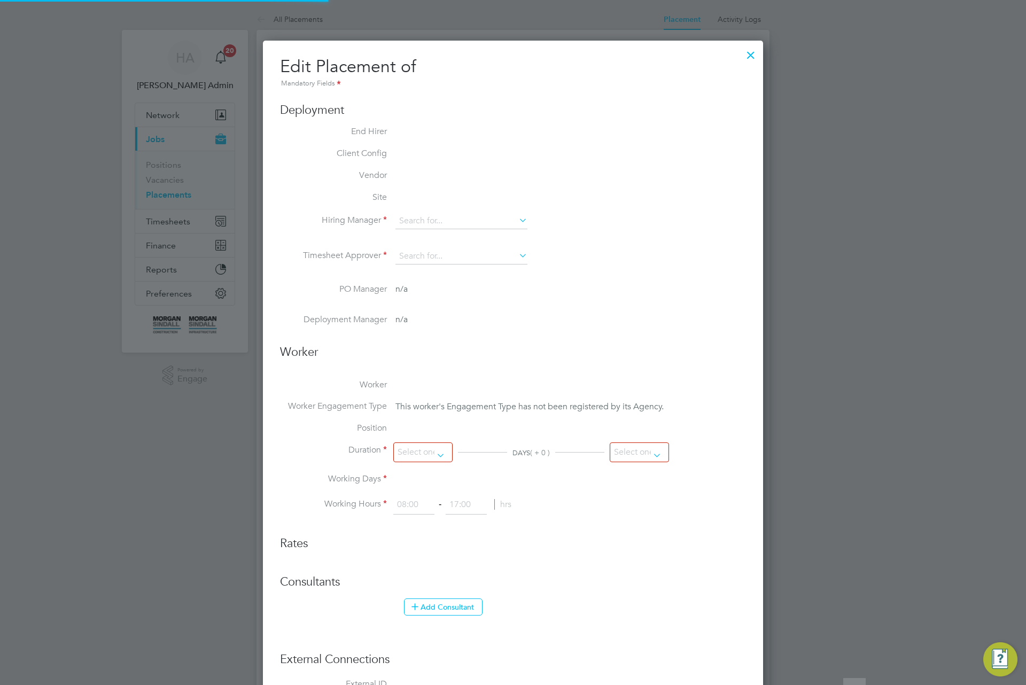
type input "Martin Ramm"
type input "22 Aug 2025"
type input "09 Sep 2025"
type input "07:30"
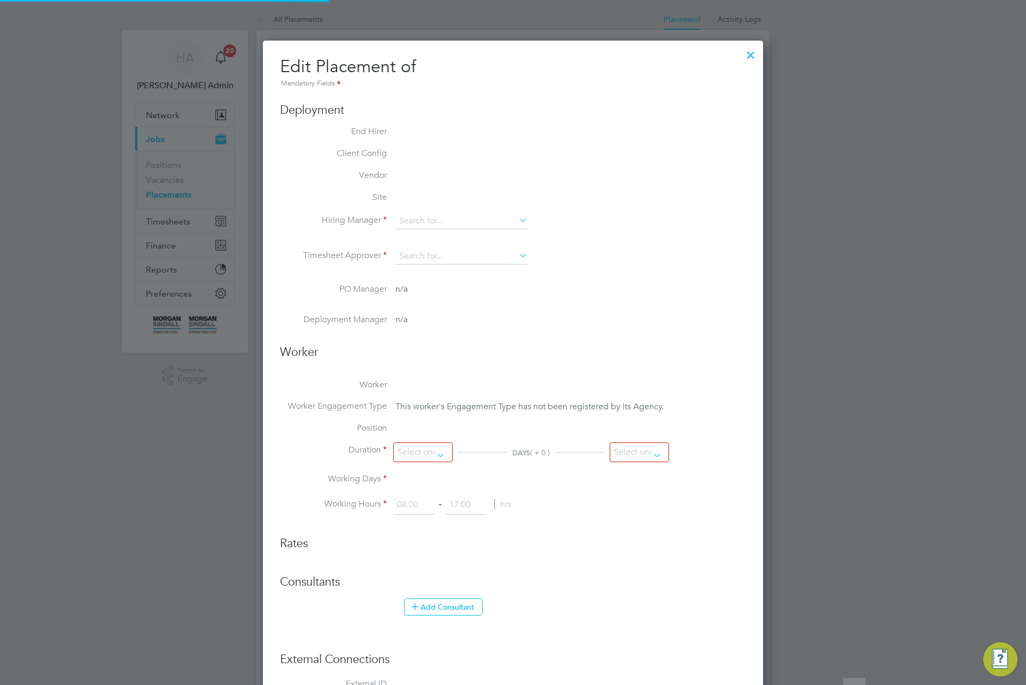
type input "17:00"
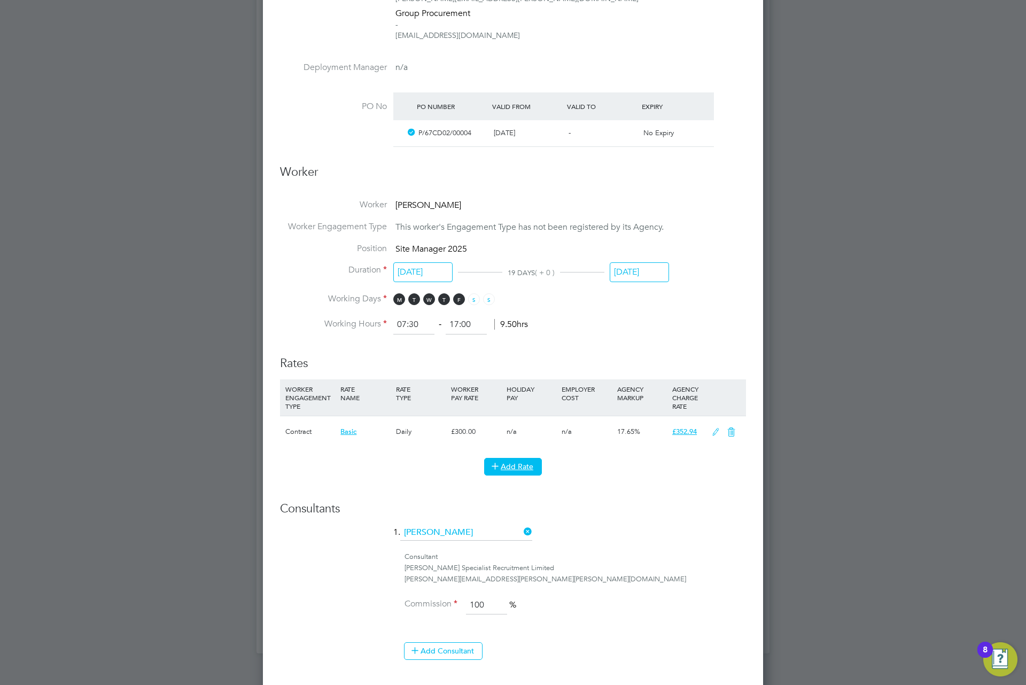
click at [522, 465] on button "Add Rate" at bounding box center [513, 466] width 58 height 17
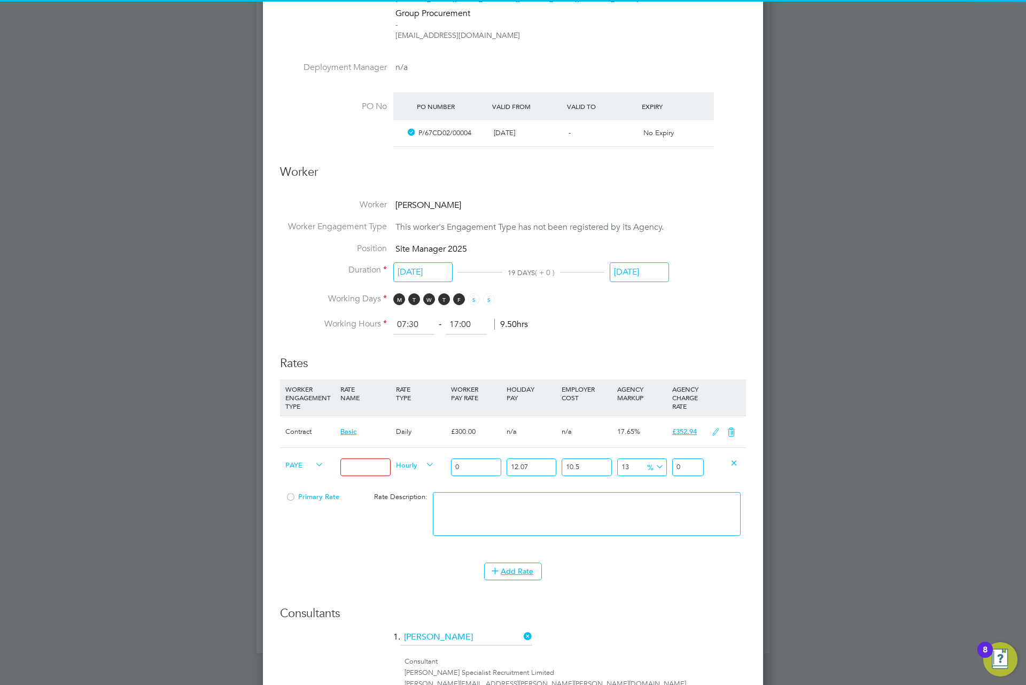
click at [308, 465] on span "PAYE" at bounding box center [304, 464] width 38 height 12
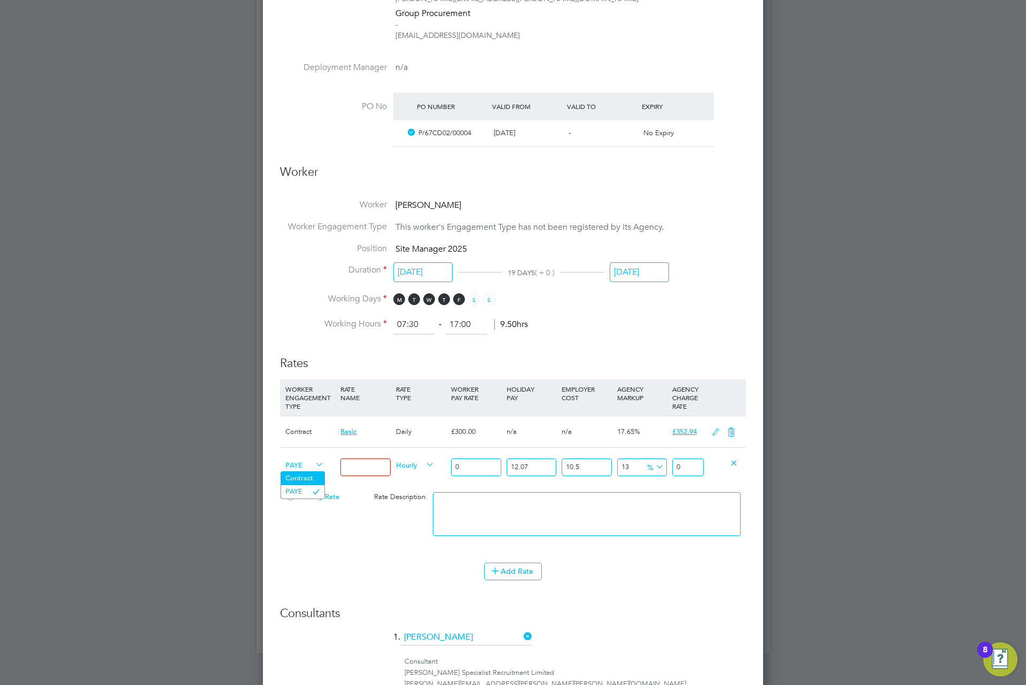
click at [310, 480] on li "Contract" at bounding box center [302, 478] width 43 height 13
type input "0"
click at [352, 474] on input at bounding box center [365, 467] width 50 height 18
type input "Overtime"
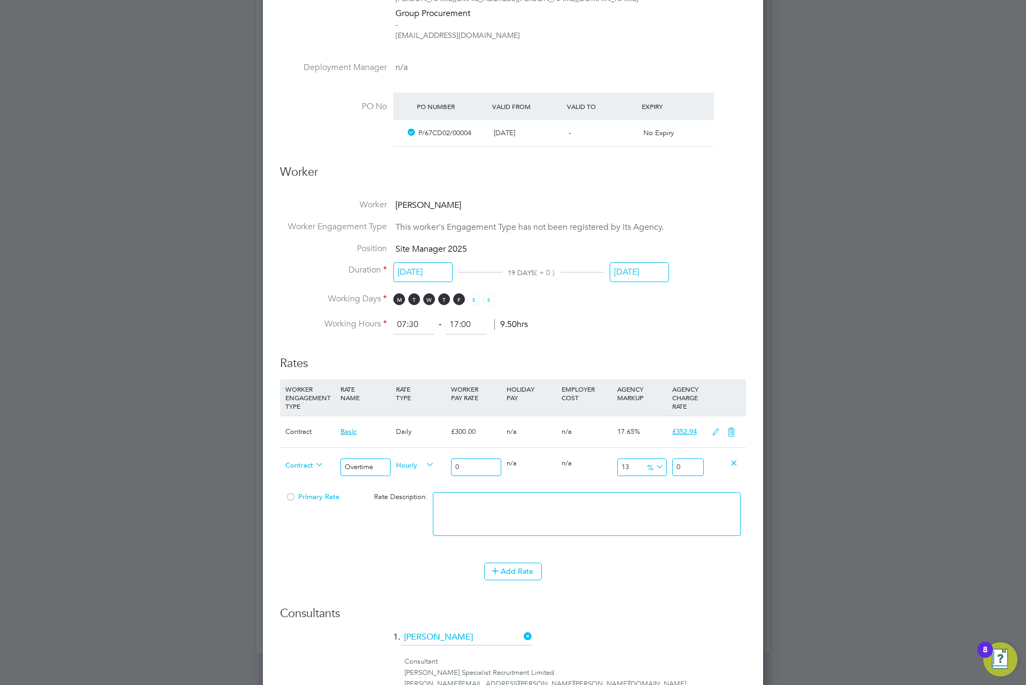
click at [406, 458] on div "Hourly" at bounding box center [420, 466] width 55 height 36
click at [409, 463] on span "Hourly" at bounding box center [415, 464] width 38 height 12
click at [426, 493] on li "DAILY" at bounding box center [415, 491] width 46 height 13
click at [473, 441] on div "£300.00" at bounding box center [475, 431] width 55 height 31
click at [473, 453] on div "0" at bounding box center [475, 467] width 55 height 39
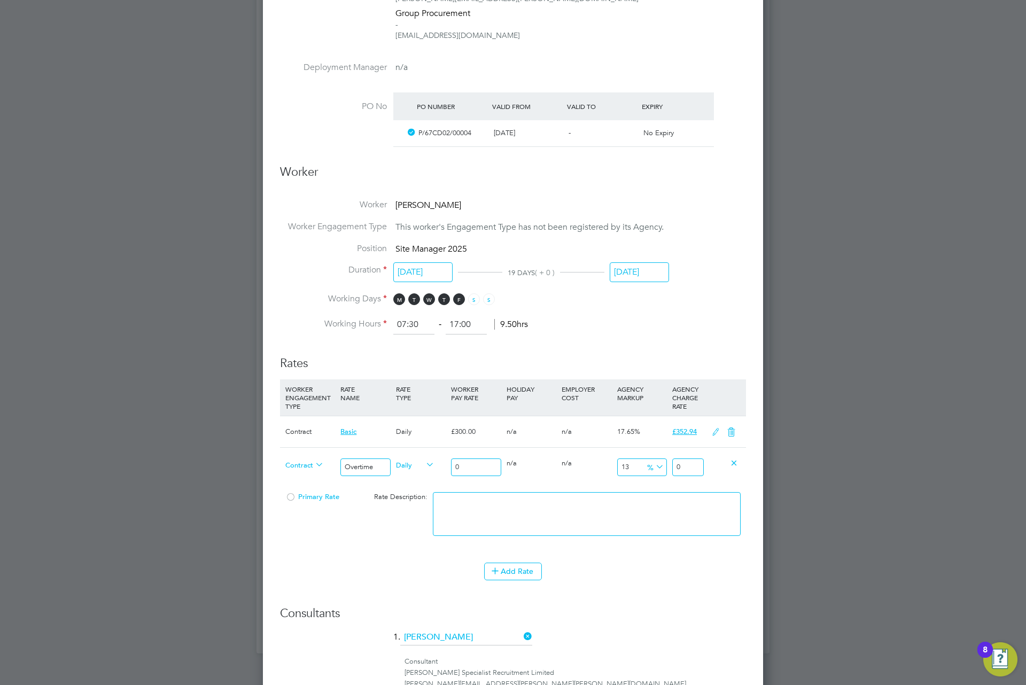
click at [467, 463] on div "0" at bounding box center [475, 467] width 55 height 39
click at [466, 483] on div "0" at bounding box center [475, 467] width 55 height 39
type input "6"
type input "6.78"
type input "60"
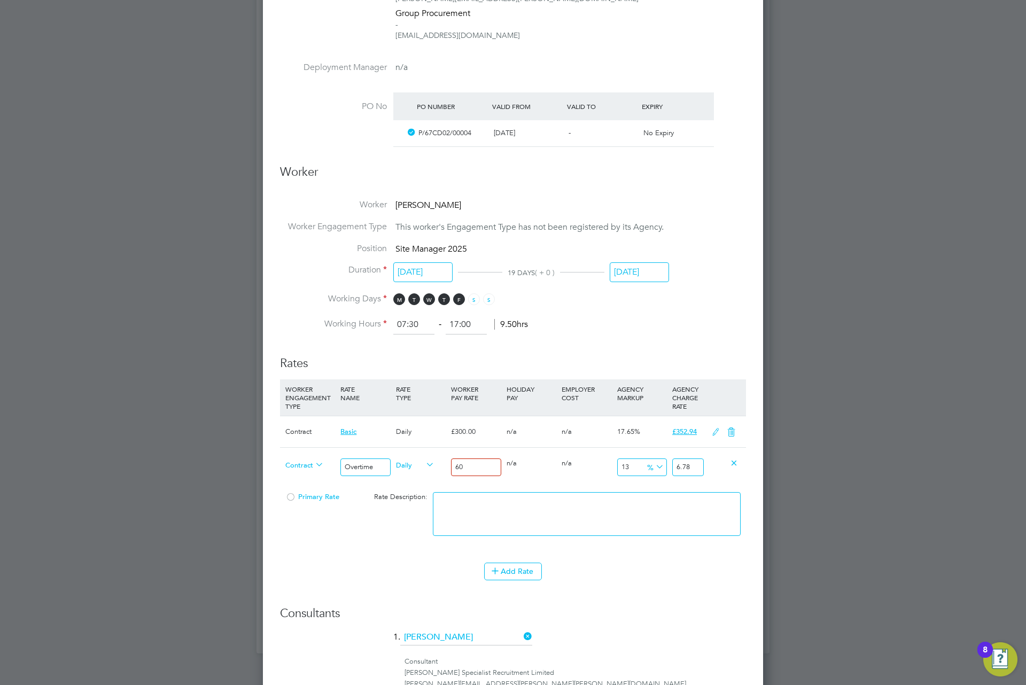
type input "67.8"
type input "600"
type input "678"
type input "600"
click at [621, 466] on input "13" at bounding box center [642, 467] width 50 height 18
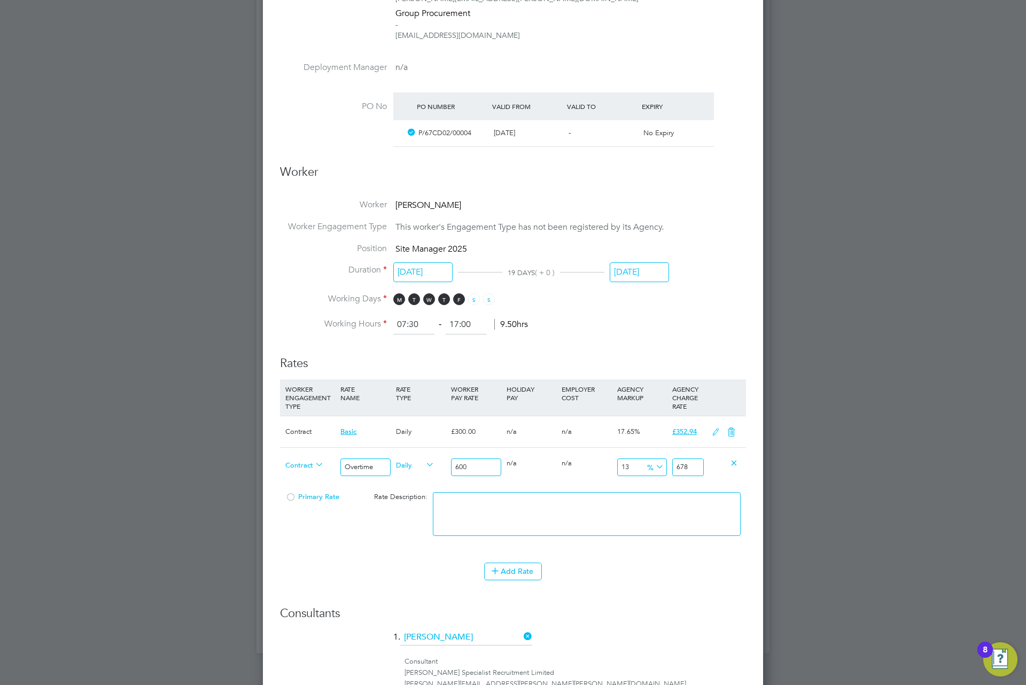
click at [686, 481] on div "678" at bounding box center [688, 467] width 37 height 39
click at [688, 469] on input "678" at bounding box center [688, 467] width 32 height 18
click at [688, 470] on input "678" at bounding box center [688, 467] width 32 height 18
click at [686, 462] on input "678" at bounding box center [688, 467] width 32 height 18
click at [680, 463] on input "678" at bounding box center [688, 467] width 32 height 18
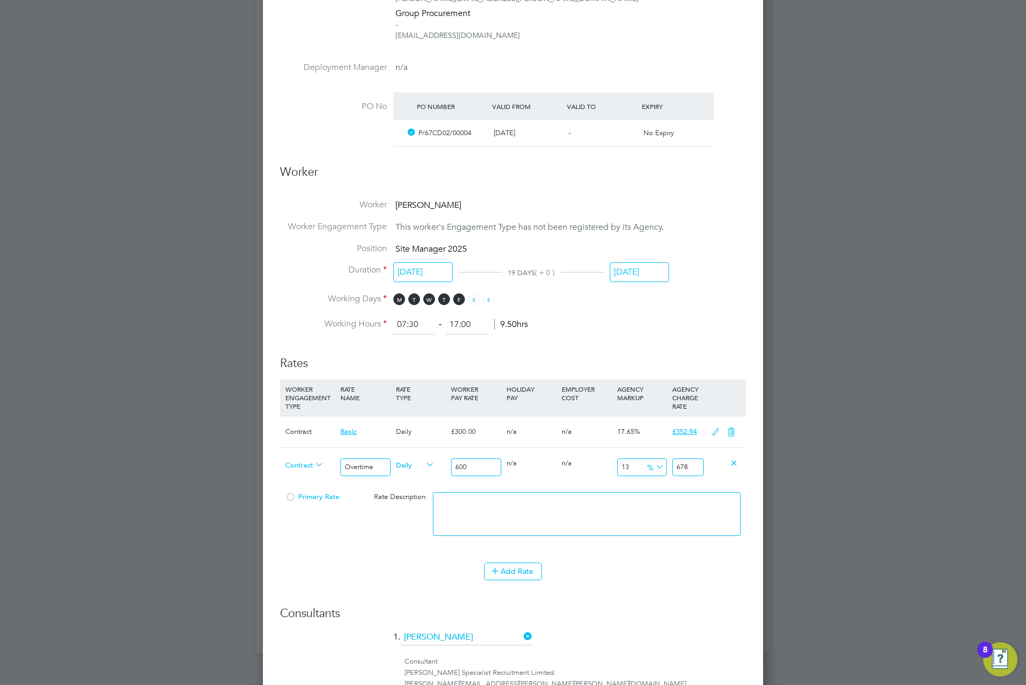
drag, startPoint x: 664, startPoint y: 471, endPoint x: 659, endPoint y: 479, distance: 9.3
click at [664, 476] on input "13" at bounding box center [642, 467] width 50 height 18
click at [695, 463] on input "678" at bounding box center [688, 467] width 32 height 18
click at [695, 462] on input "678" at bounding box center [688, 467] width 32 height 18
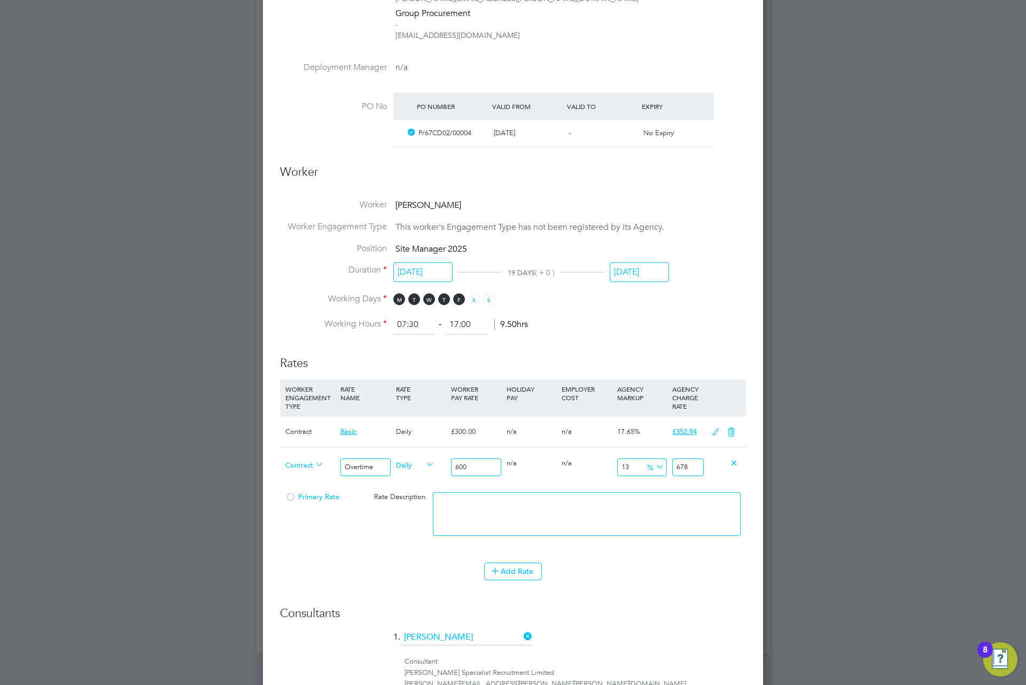
click at [693, 461] on input "678" at bounding box center [688, 467] width 32 height 18
type input "-98.83333333333333"
type input "7"
type input "-88.33333333333333"
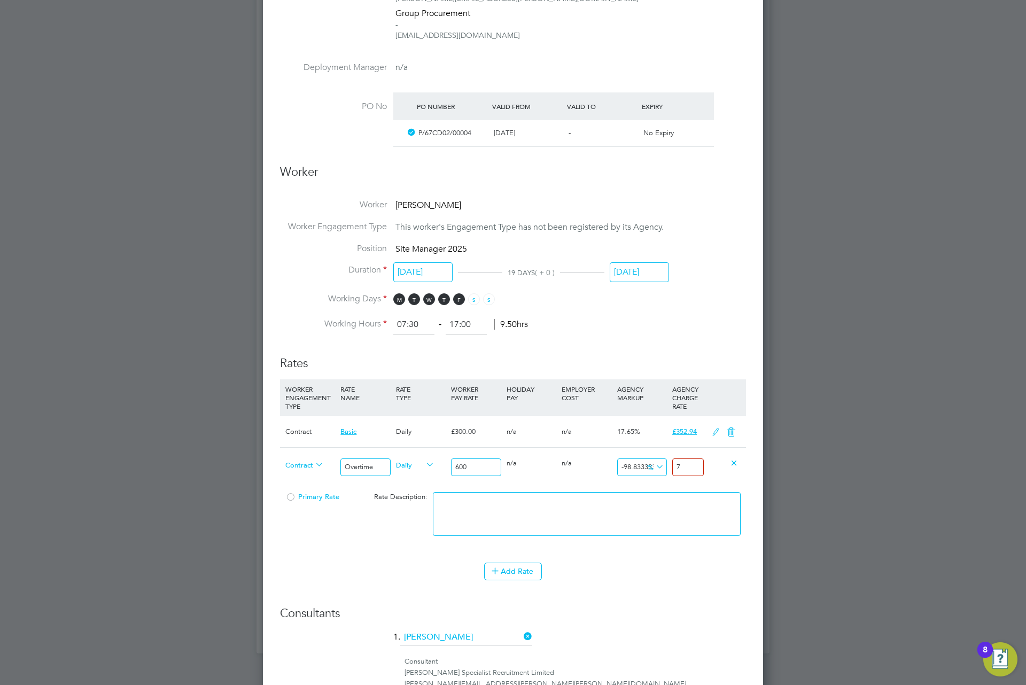
type input "70"
type input "17.5"
type input "705"
type input "17.633333333333333"
type input "705.8"
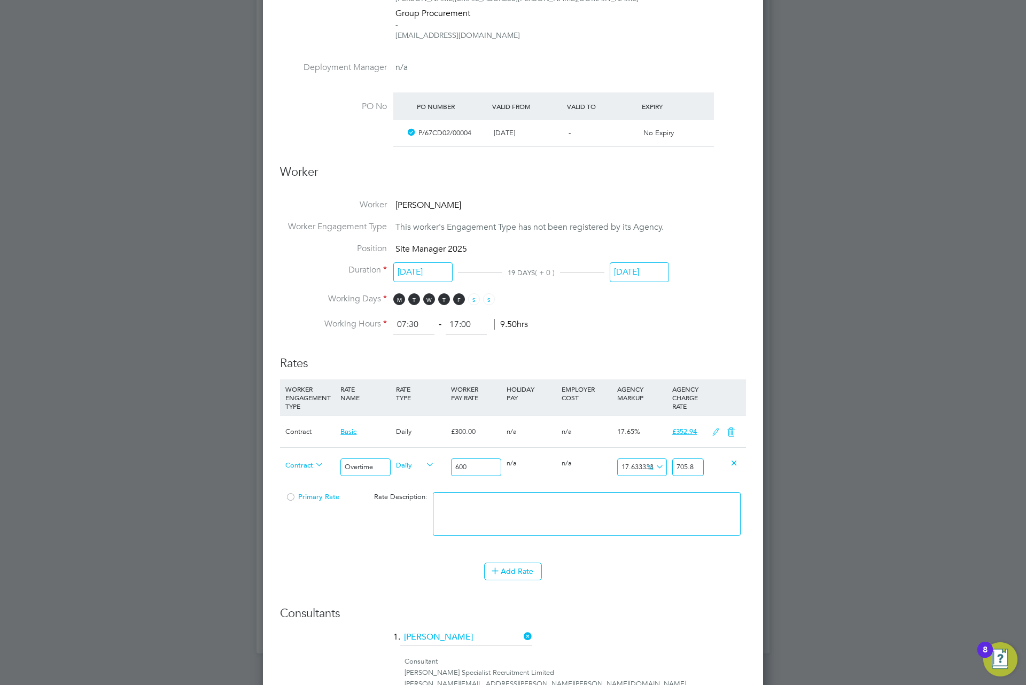
type input "17.64666666666667"
type input "705.88"
click at [517, 521] on textarea at bounding box center [587, 514] width 308 height 44
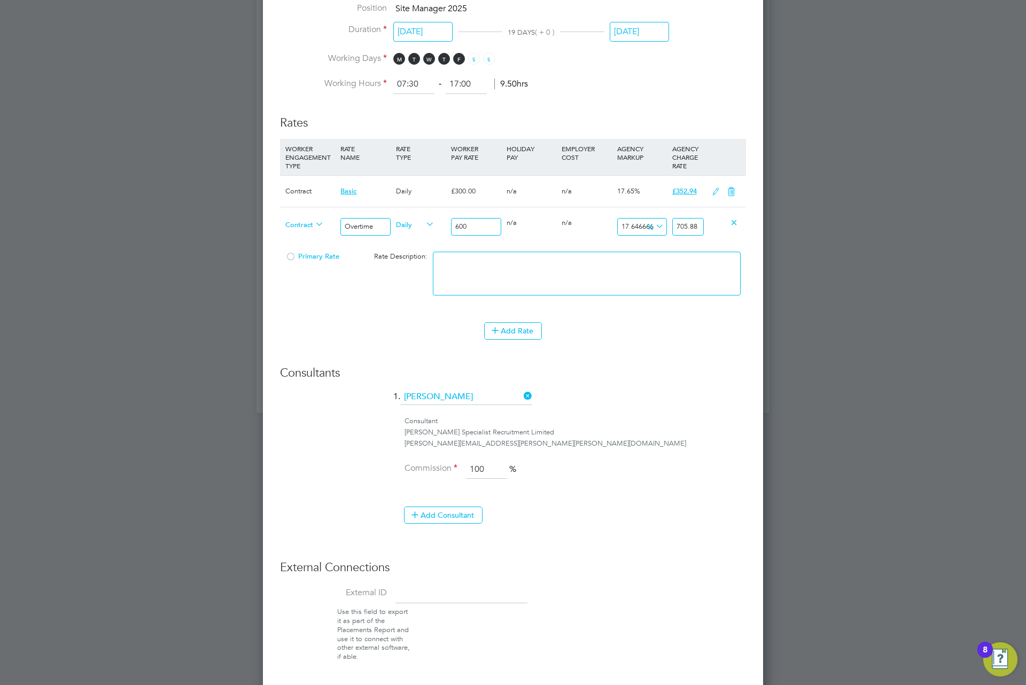
scroll to position [686, 0]
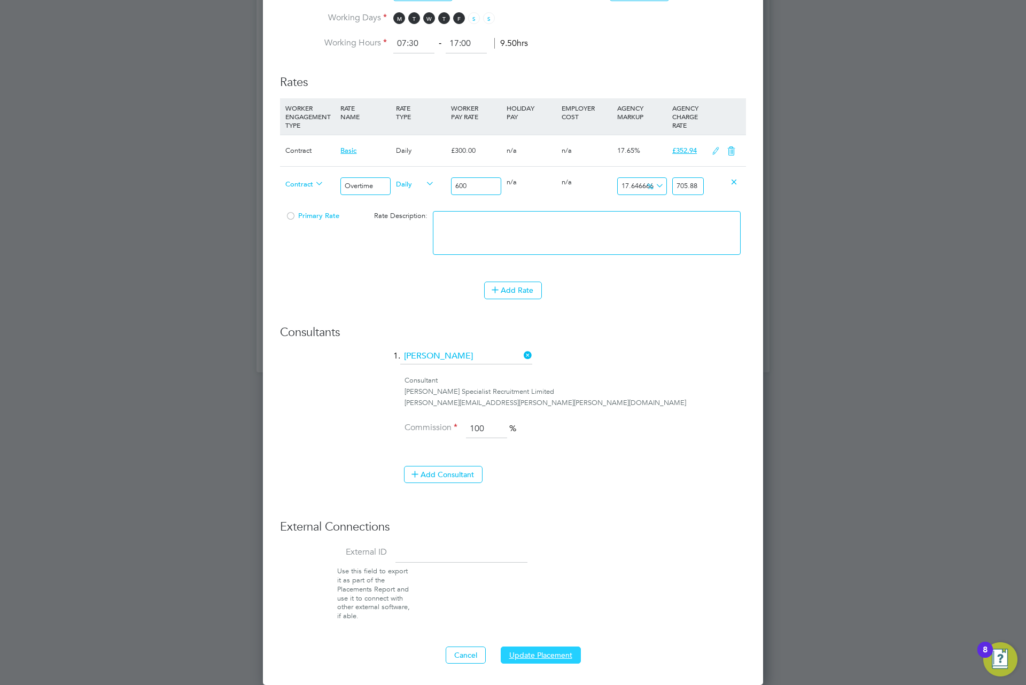
click at [538, 656] on button "Update Placement" at bounding box center [541, 655] width 80 height 17
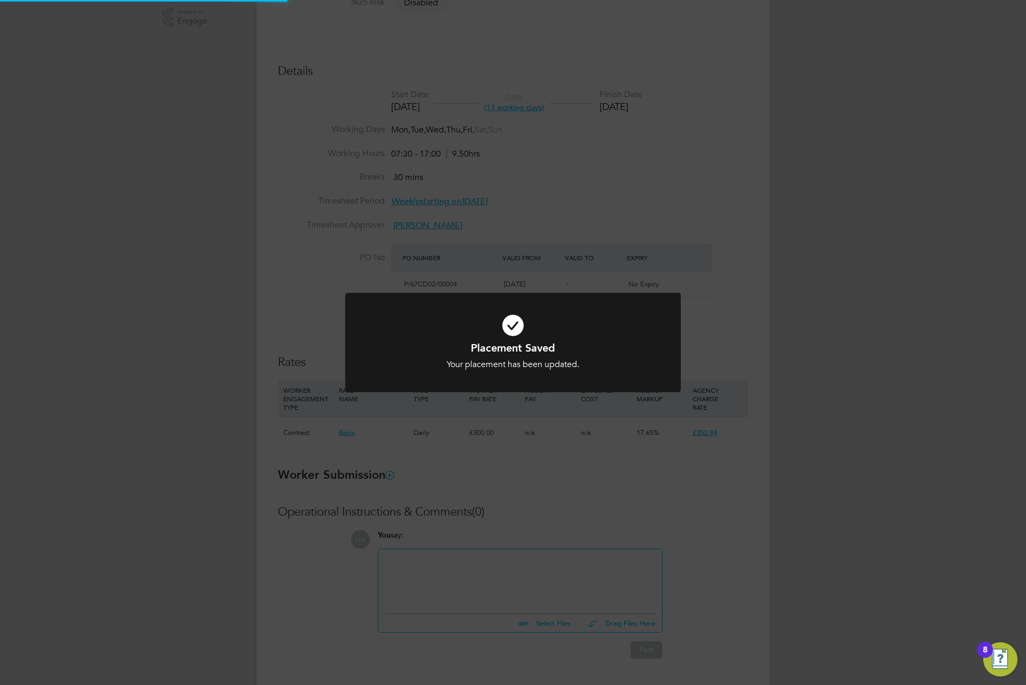
scroll to position [0, 0]
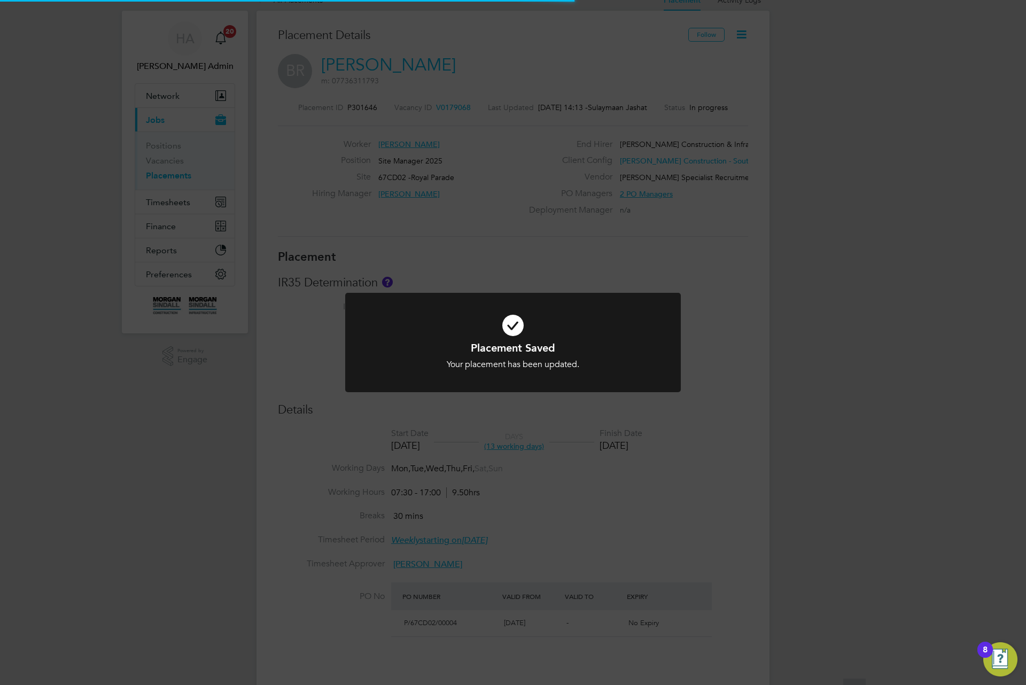
click at [576, 592] on div "Placement Saved Your placement has been updated. Cancel Okay" at bounding box center [513, 342] width 1026 height 685
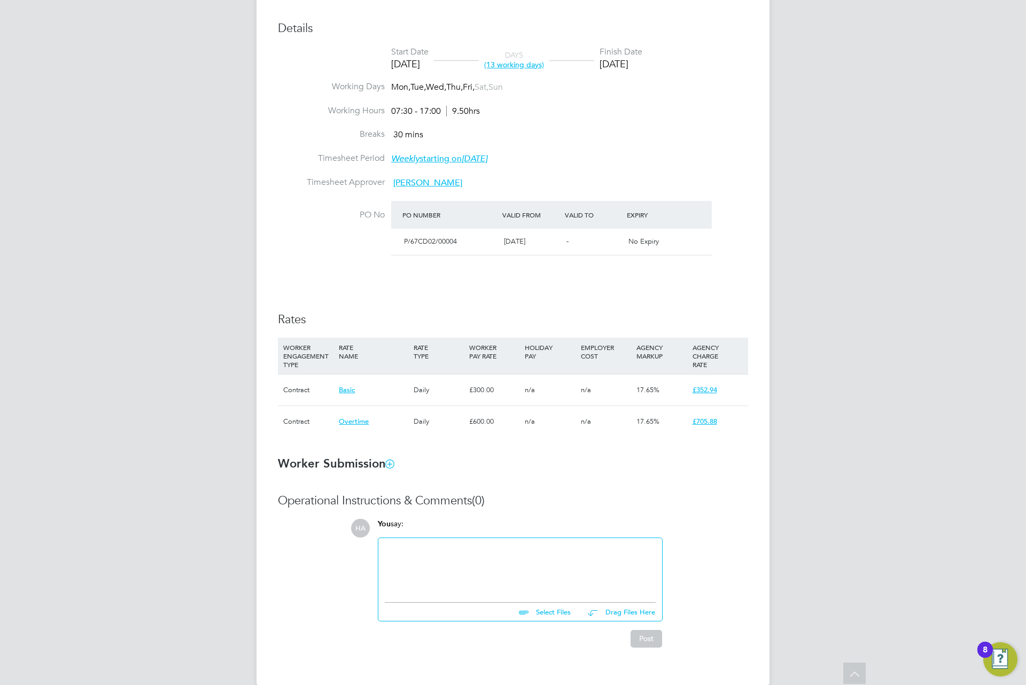
click at [624, 451] on ng-form "Placement IR35 Determination IR35 Status Disabled for this client. This feature…" at bounding box center [513, 258] width 470 height 780
click at [396, 348] on div "RATE NAME" at bounding box center [373, 352] width 74 height 28
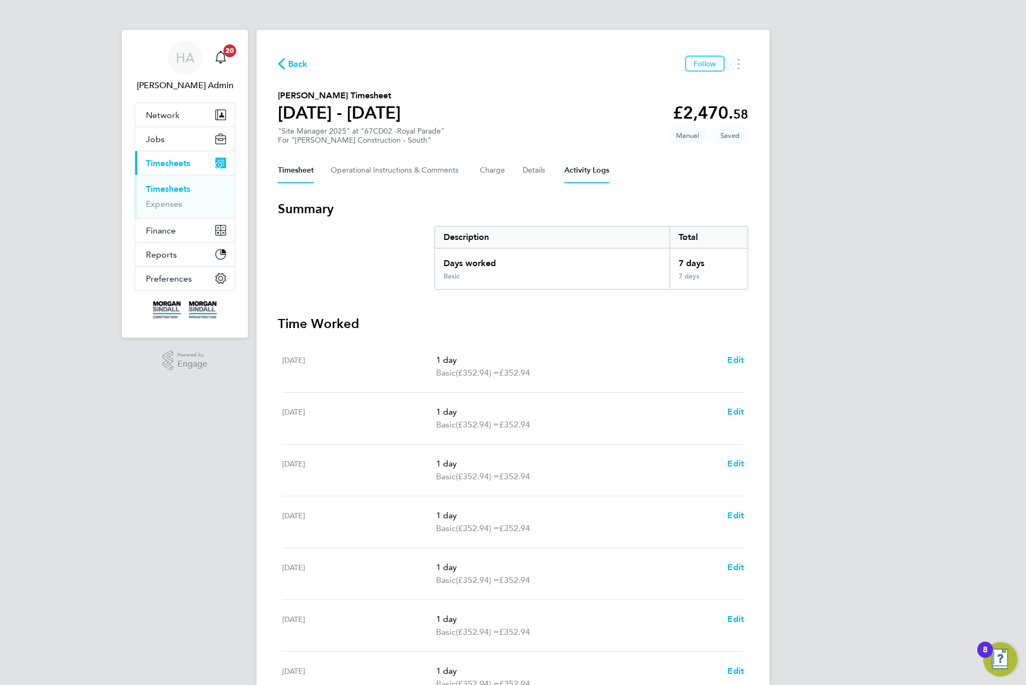
click at [595, 181] on Logs-tab "Activity Logs" at bounding box center [586, 171] width 45 height 26
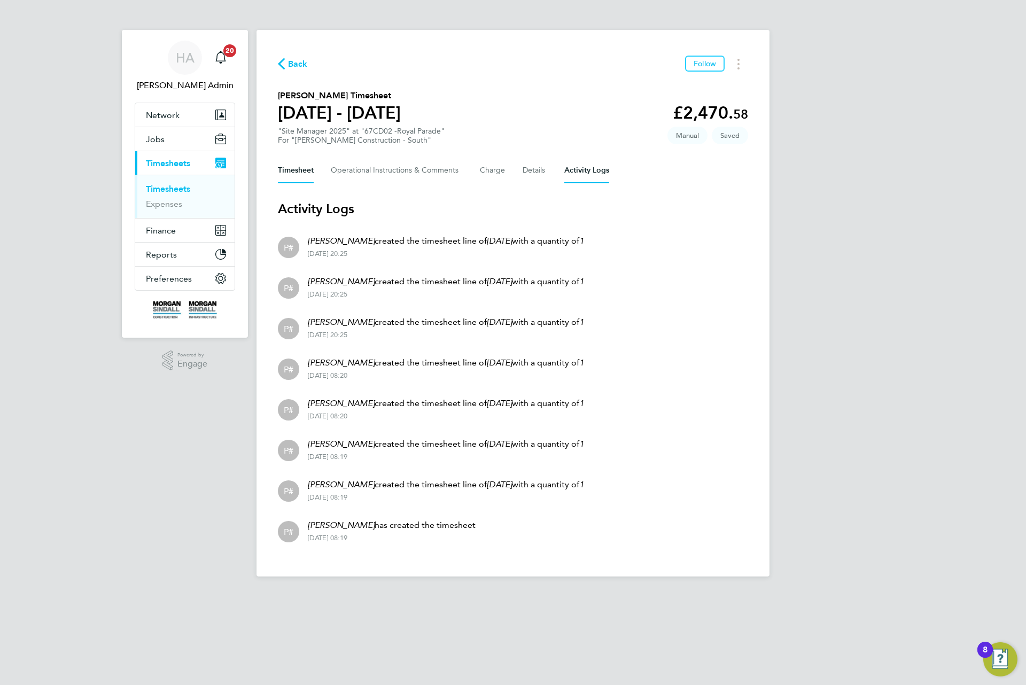
click at [301, 168] on button "Timesheet" at bounding box center [296, 171] width 36 height 26
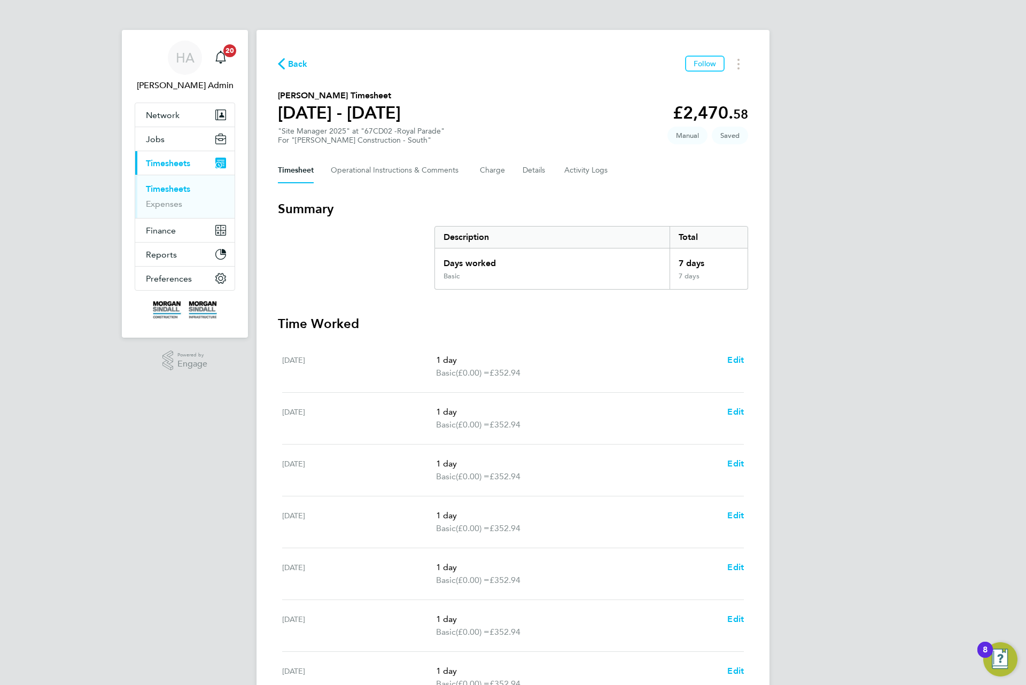
scroll to position [80, 0]
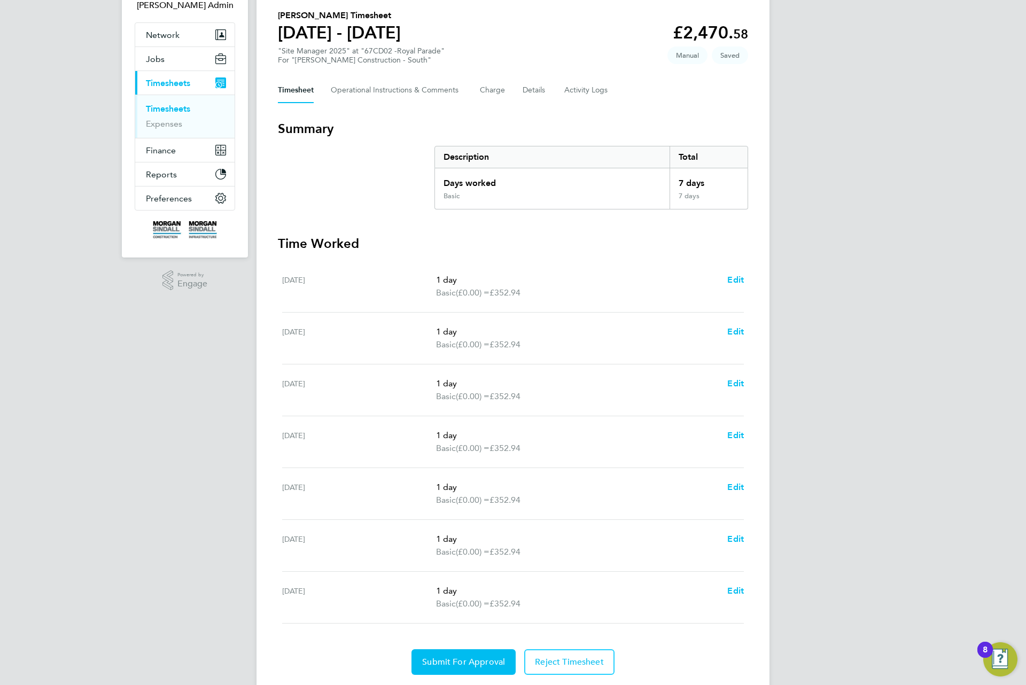
drag, startPoint x: 688, startPoint y: 194, endPoint x: 681, endPoint y: 196, distance: 7.3
click at [681, 196] on div "Days worked 7 days Basic 7 days" at bounding box center [591, 188] width 314 height 41
click at [672, 231] on section "Summary Description Total Days worked 7 days Basic 7 days Time Worked Sat 30 Au…" at bounding box center [513, 397] width 470 height 555
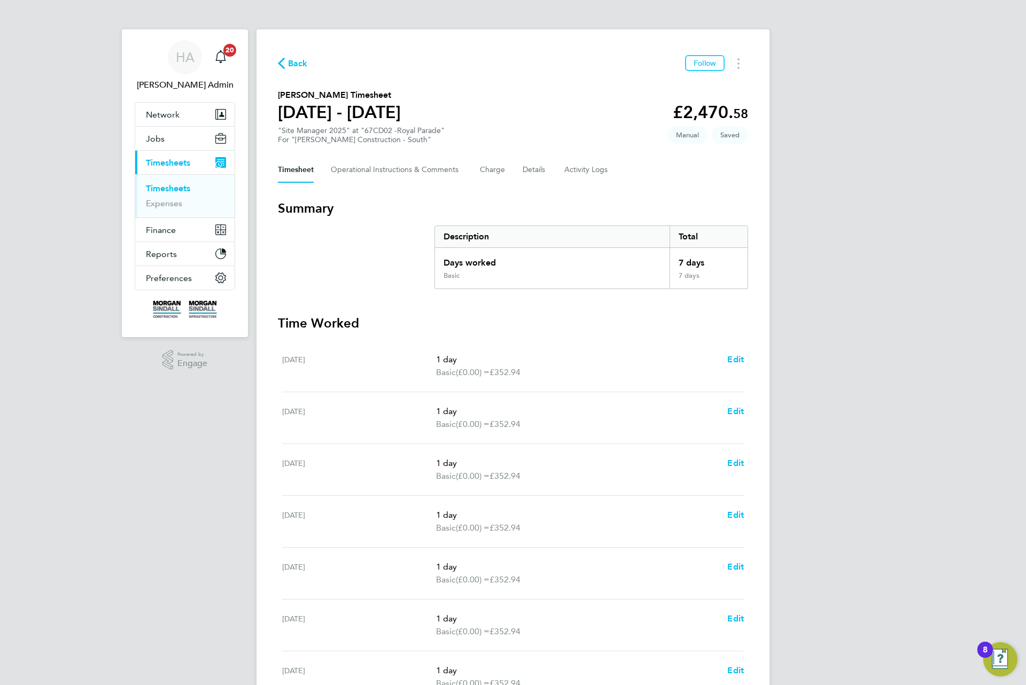
scroll to position [0, 0]
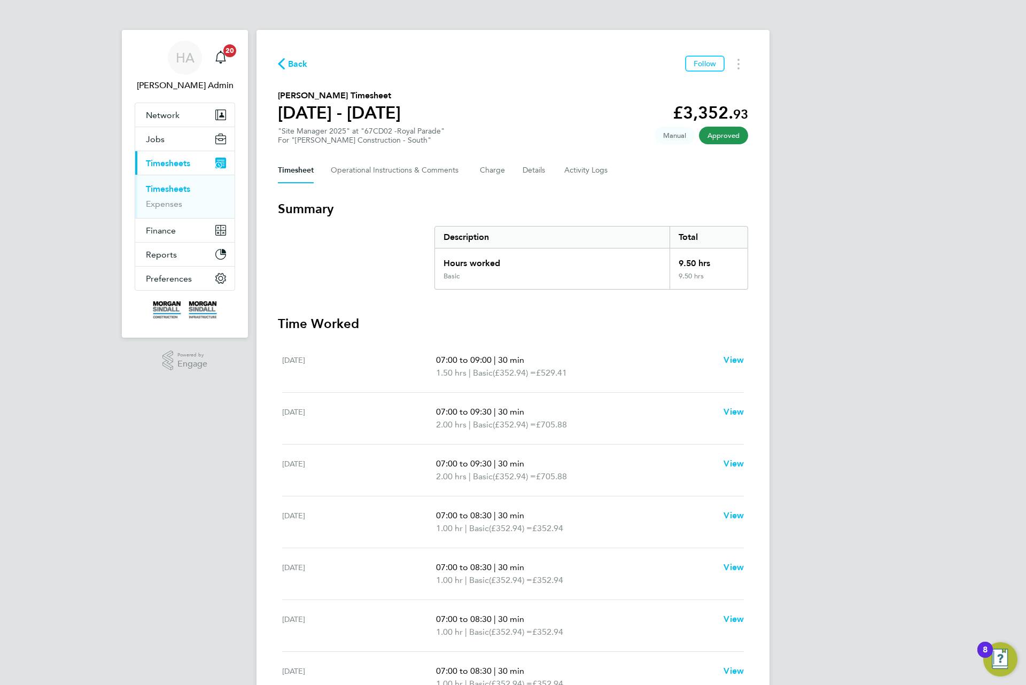
click at [619, 175] on div "Timesheet Operational Instructions & Comments Charge Details Activity Logs" at bounding box center [513, 171] width 470 height 26
click at [579, 185] on div "Back Follow [PERSON_NAME] Timesheet [DATE] - [DATE] £3,352. 93 "Site Manager 20…" at bounding box center [512, 405] width 513 height 751
click at [580, 180] on Logs-tab "Activity Logs" at bounding box center [586, 171] width 45 height 26
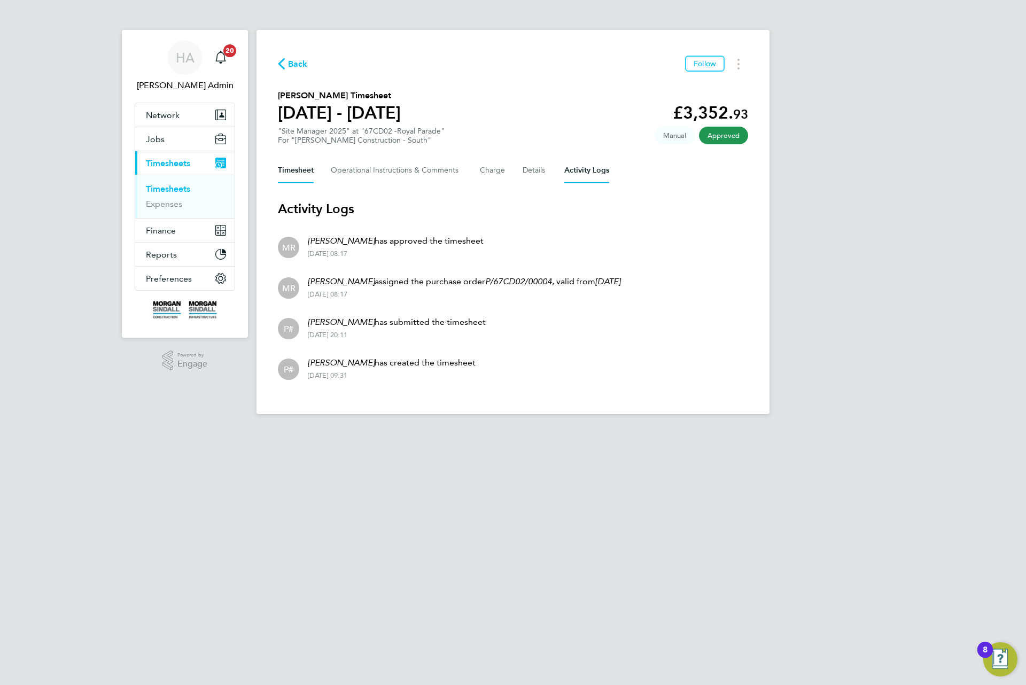
click at [295, 175] on button "Timesheet" at bounding box center [296, 171] width 36 height 26
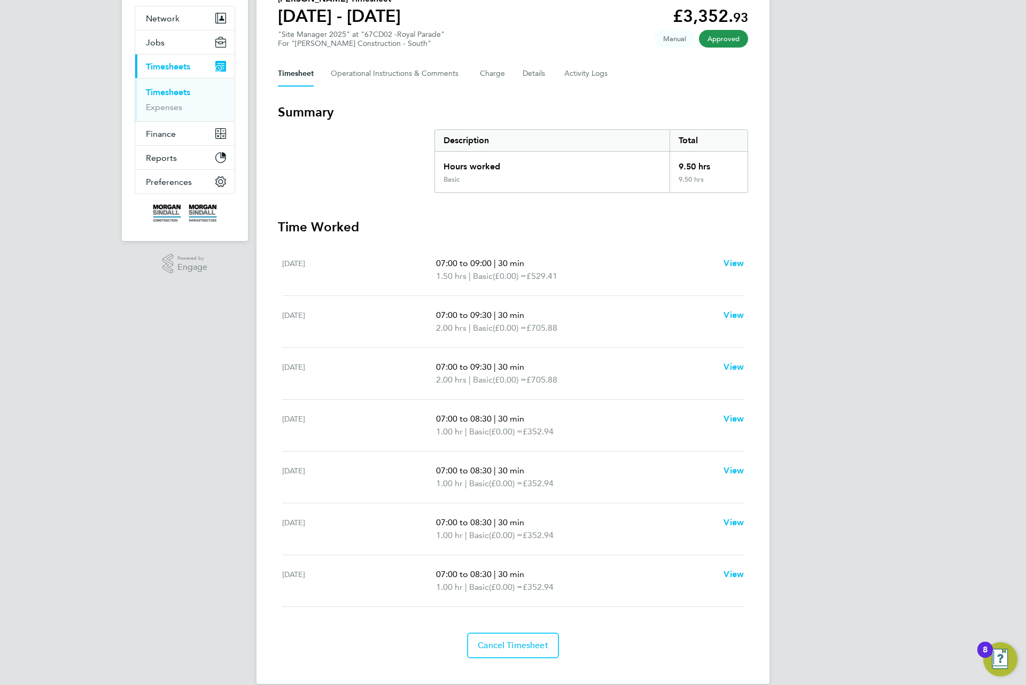
scroll to position [114, 0]
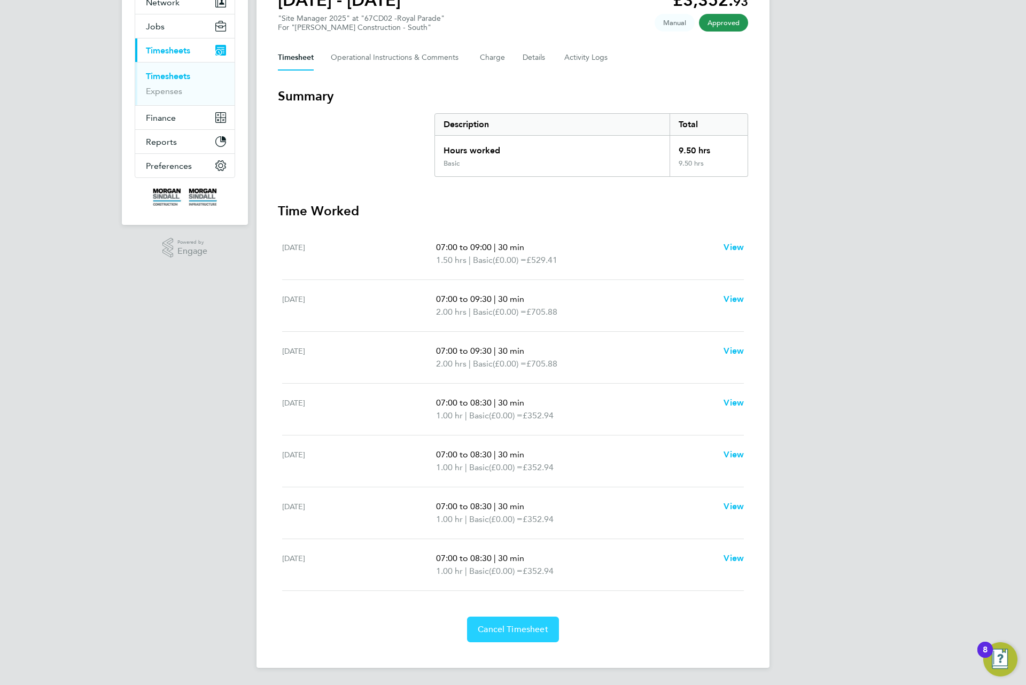
click at [531, 637] on button "Cancel Timesheet" at bounding box center [513, 630] width 92 height 26
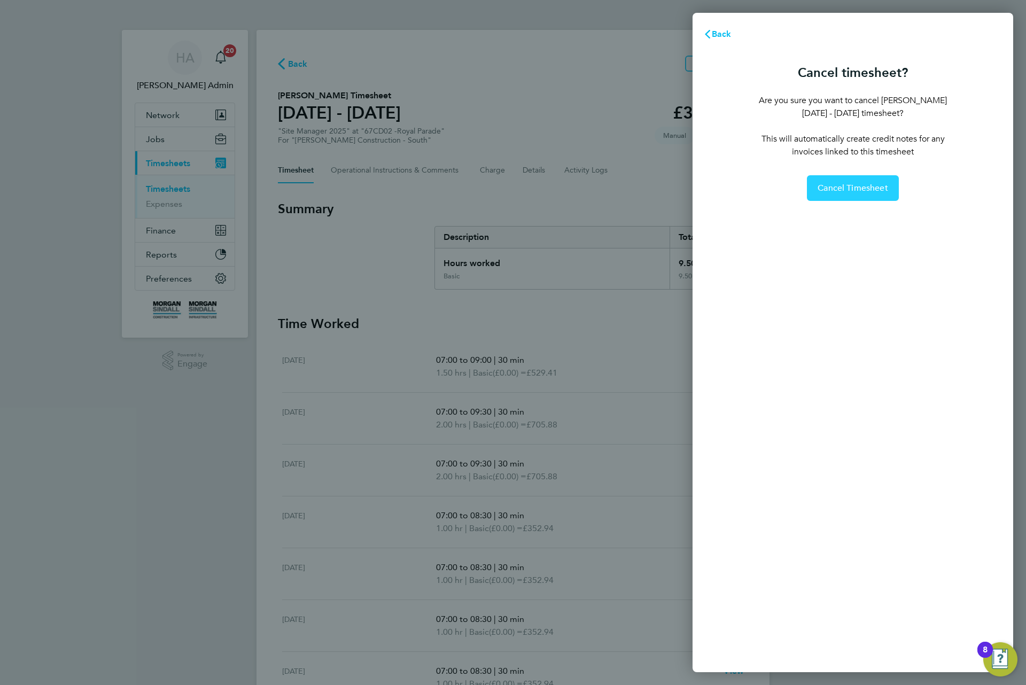
click at [865, 183] on span "Cancel Timesheet" at bounding box center [853, 188] width 71 height 11
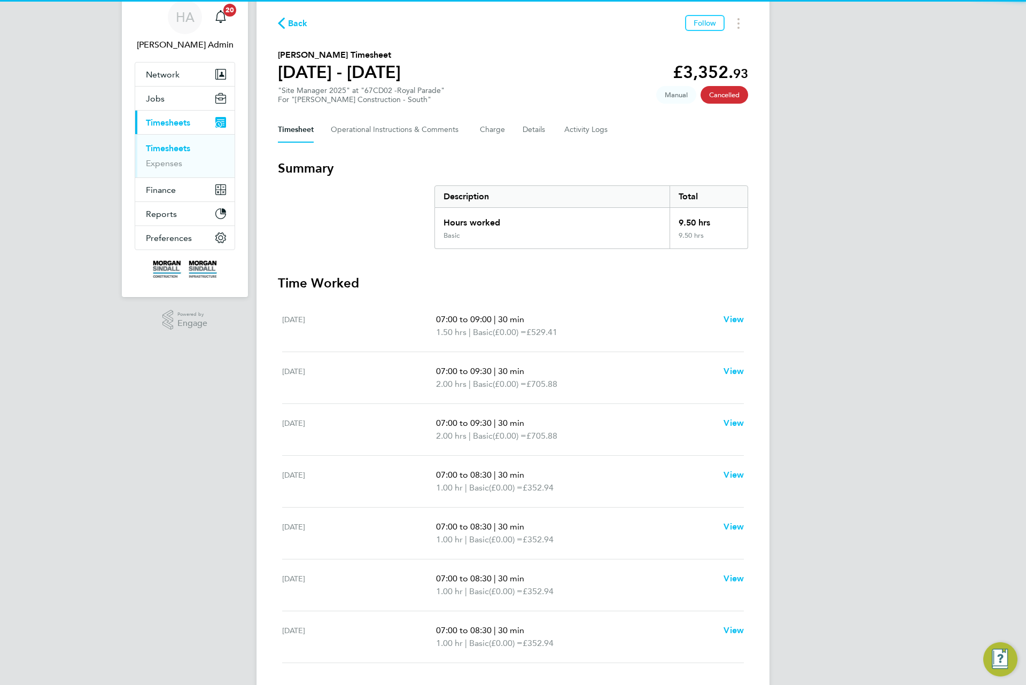
scroll to position [63, 0]
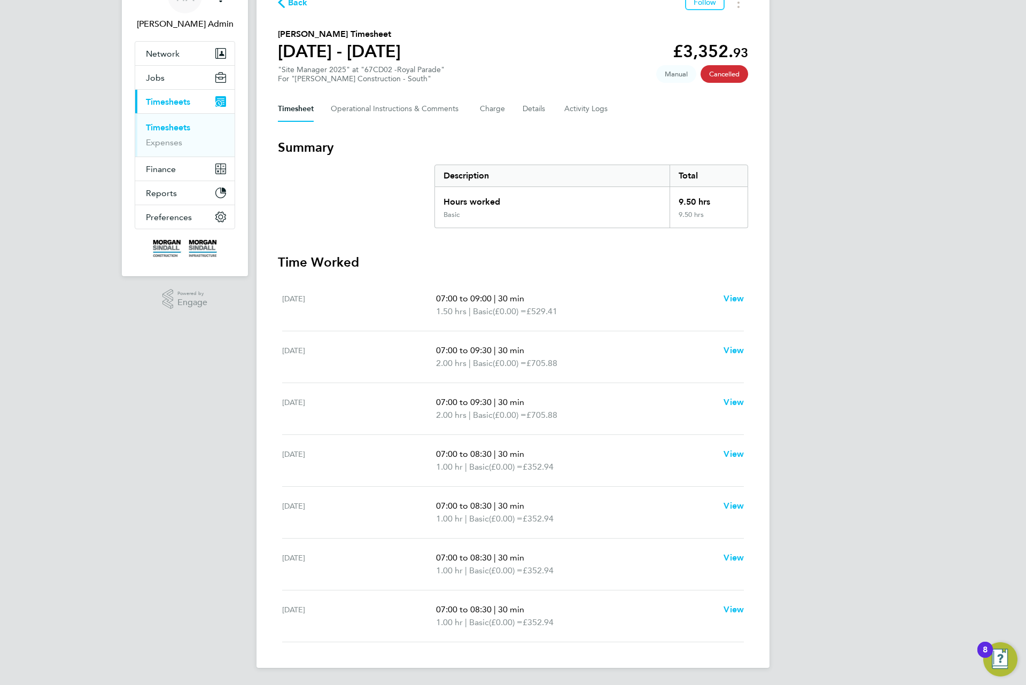
click at [548, 410] on span "£705.88" at bounding box center [541, 415] width 31 height 10
drag, startPoint x: 547, startPoint y: 409, endPoint x: 417, endPoint y: 401, distance: 130.1
click at [417, 401] on div "Mon 25 Aug 07:00 to 09:30 | 30 min 2.00 hrs | Basic (£0.00) = £705.88 View" at bounding box center [513, 409] width 462 height 52
click at [606, 108] on Logs-tab "Activity Logs" at bounding box center [586, 109] width 45 height 26
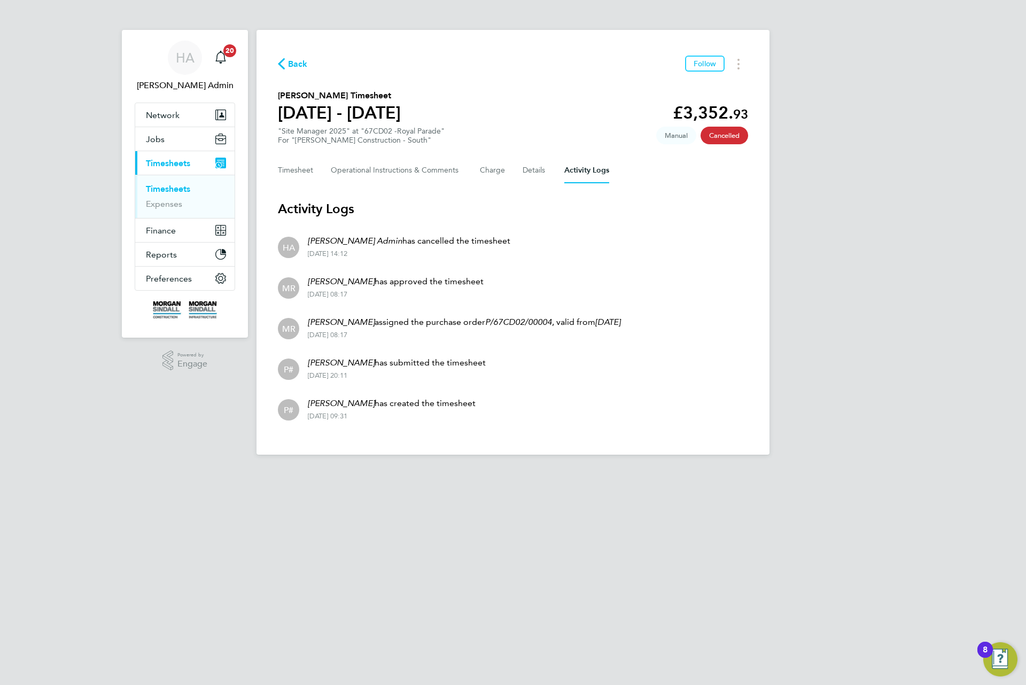
click at [390, 281] on p "Martin Ramm has approved the timesheet" at bounding box center [396, 281] width 176 height 13
click at [303, 180] on button "Timesheet" at bounding box center [296, 171] width 36 height 26
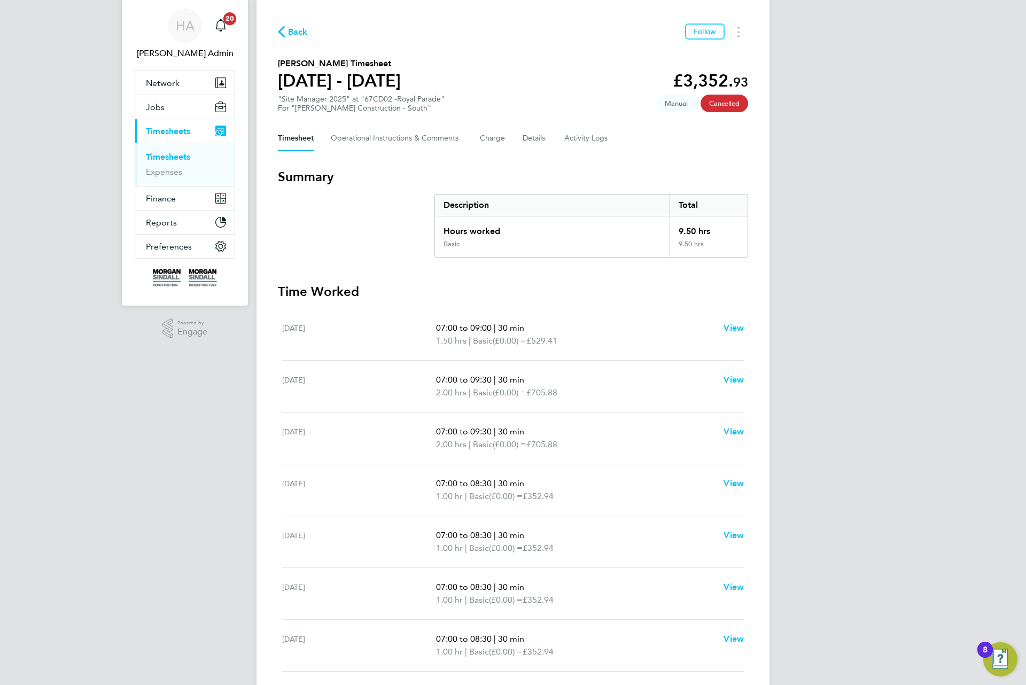
scroll to position [63, 0]
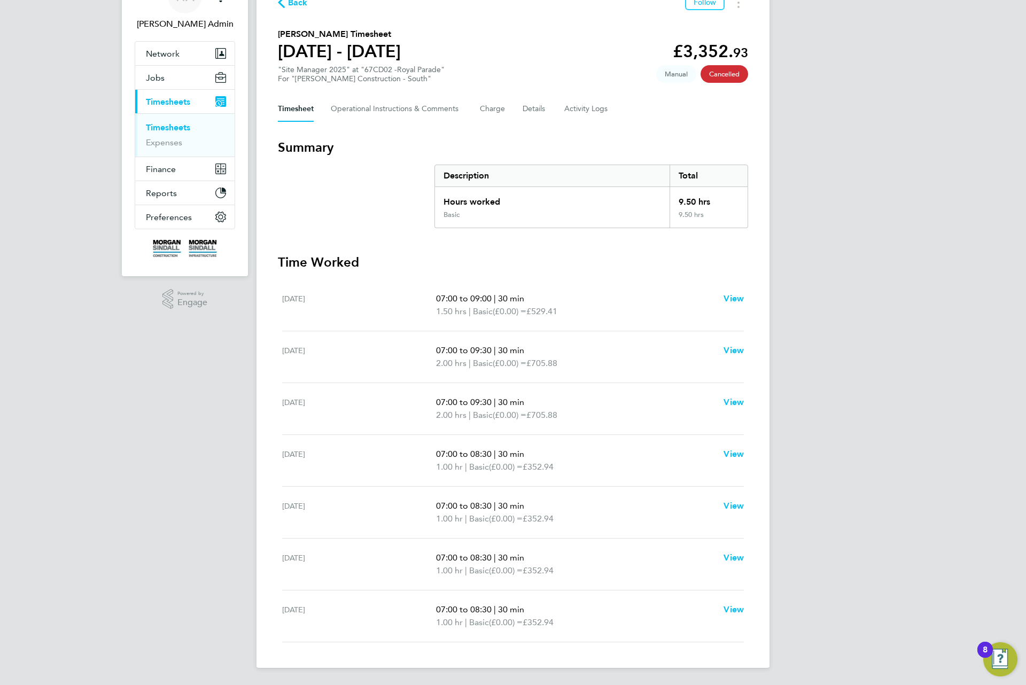
drag, startPoint x: 434, startPoint y: 344, endPoint x: 496, endPoint y: 365, distance: 65.2
click at [496, 364] on div "Sun 24 Aug 07:00 to 09:30 | 30 min 2.00 hrs | Basic (£0.00) = £705.88 View" at bounding box center [513, 357] width 462 height 52
drag, startPoint x: 626, startPoint y: 361, endPoint x: 629, endPoint y: 356, distance: 5.8
click at [629, 357] on p "2.00 hrs | Basic (£0.00) = £705.88" at bounding box center [575, 363] width 279 height 13
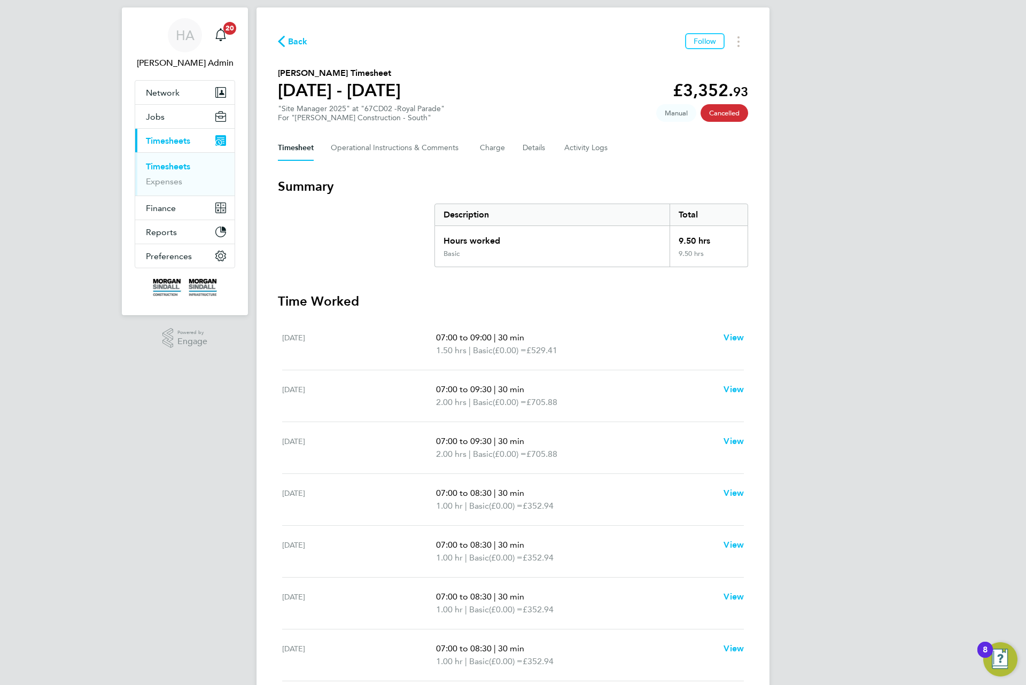
scroll to position [0, 0]
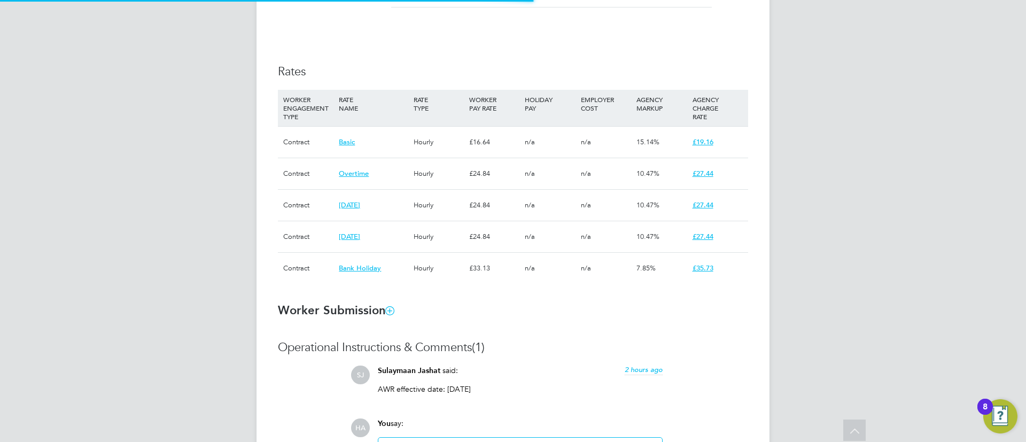
click at [577, 340] on h3 "Operational Instructions & Comments (1)" at bounding box center [513, 347] width 470 height 15
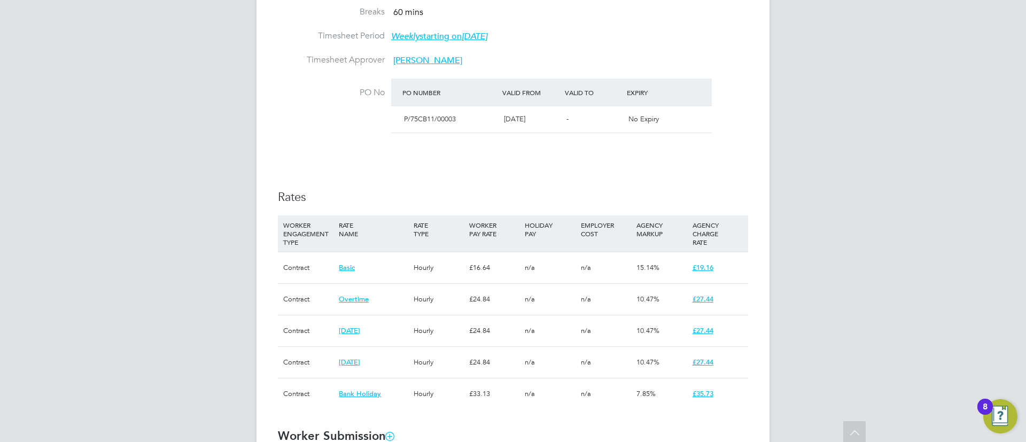
scroll to position [641, 0]
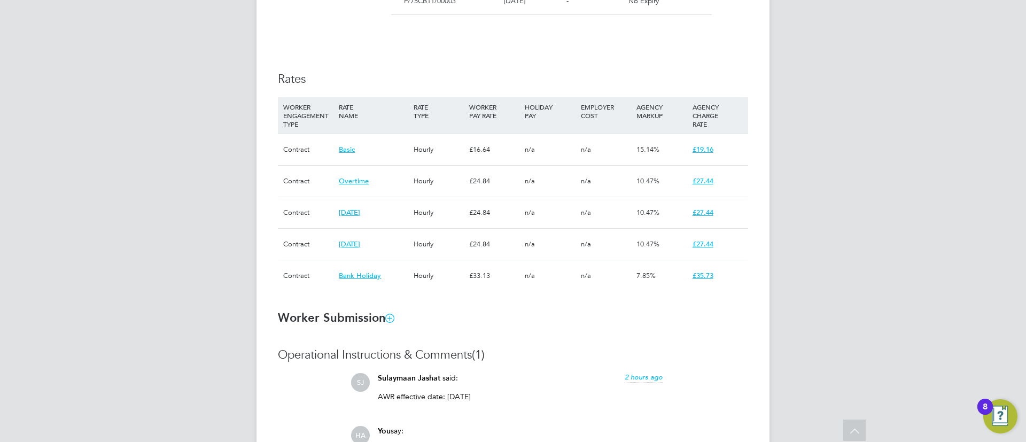
click at [518, 324] on h3 "Worker Submission" at bounding box center [513, 317] width 470 height 15
drag, startPoint x: 500, startPoint y: 150, endPoint x: 464, endPoint y: 152, distance: 35.9
click at [464, 152] on div "Contract Basic Hourly £16.64 n/a n/a 15.14% £19.16" at bounding box center [513, 150] width 470 height 32
click at [442, 76] on h3 "Rates" at bounding box center [513, 79] width 470 height 15
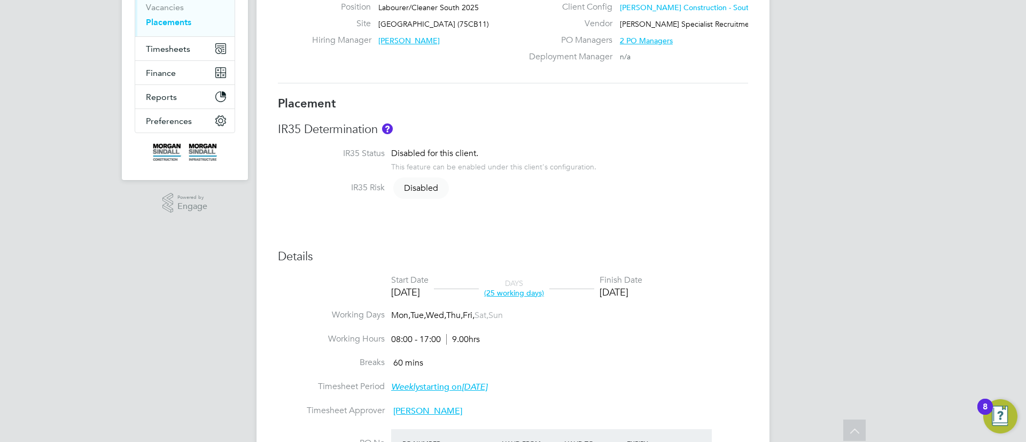
scroll to position [0, 0]
